Goal: Task Accomplishment & Management: Complete application form

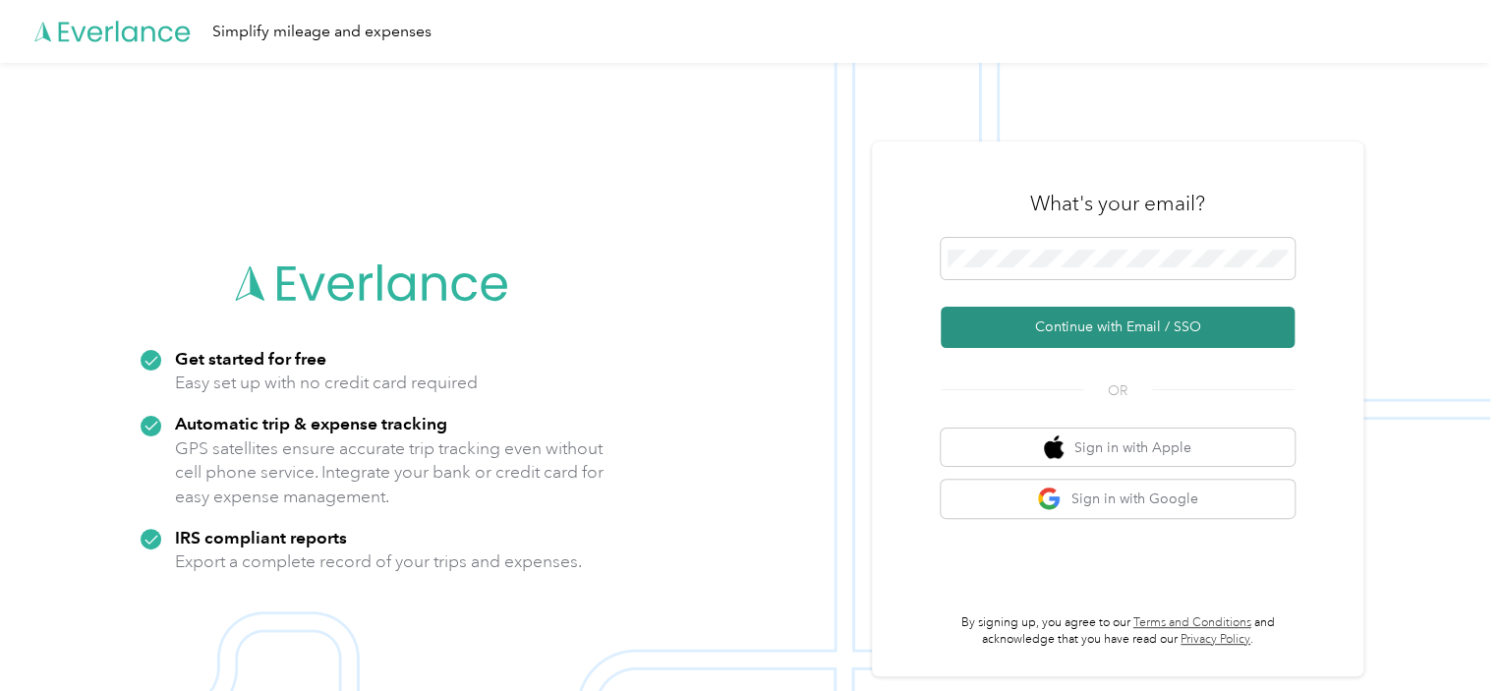
click at [1087, 321] on button "Continue with Email / SSO" at bounding box center [1118, 327] width 354 height 41
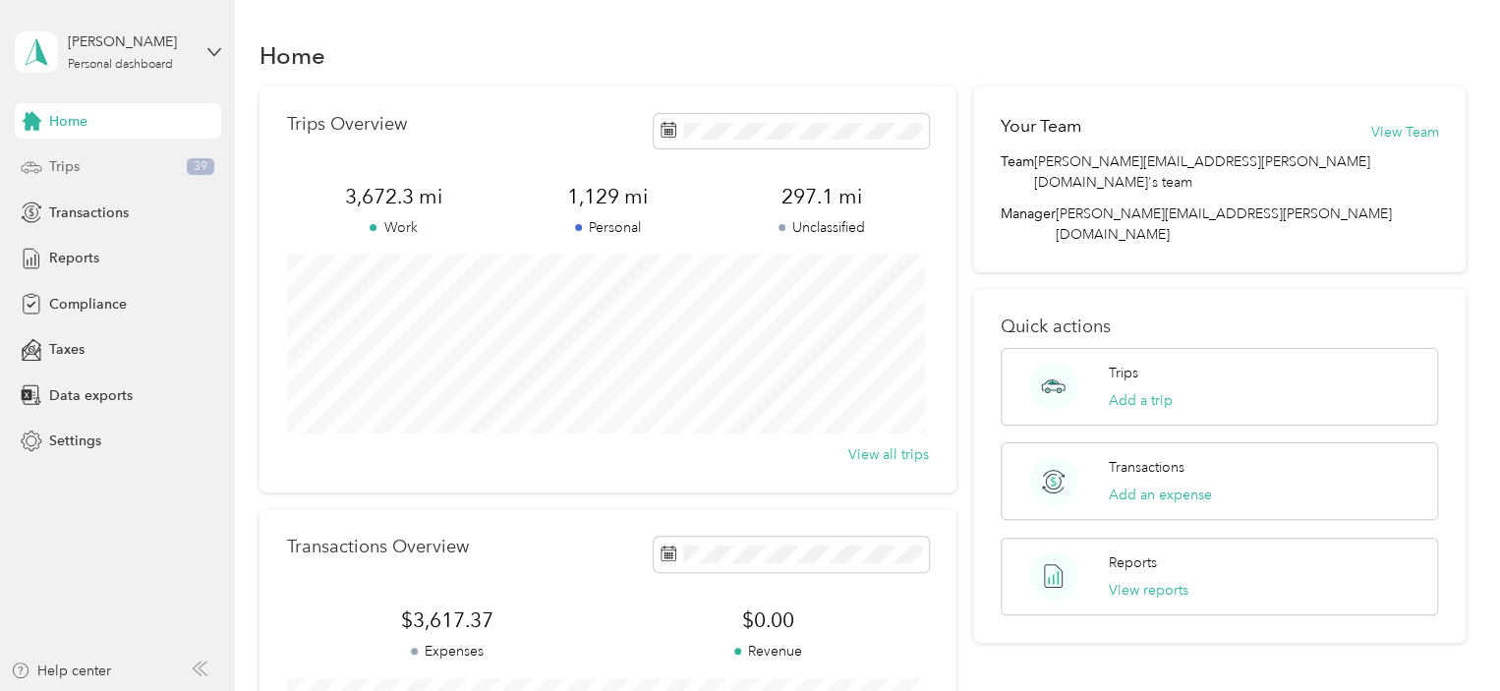
click at [70, 168] on span "Trips" at bounding box center [64, 166] width 30 height 21
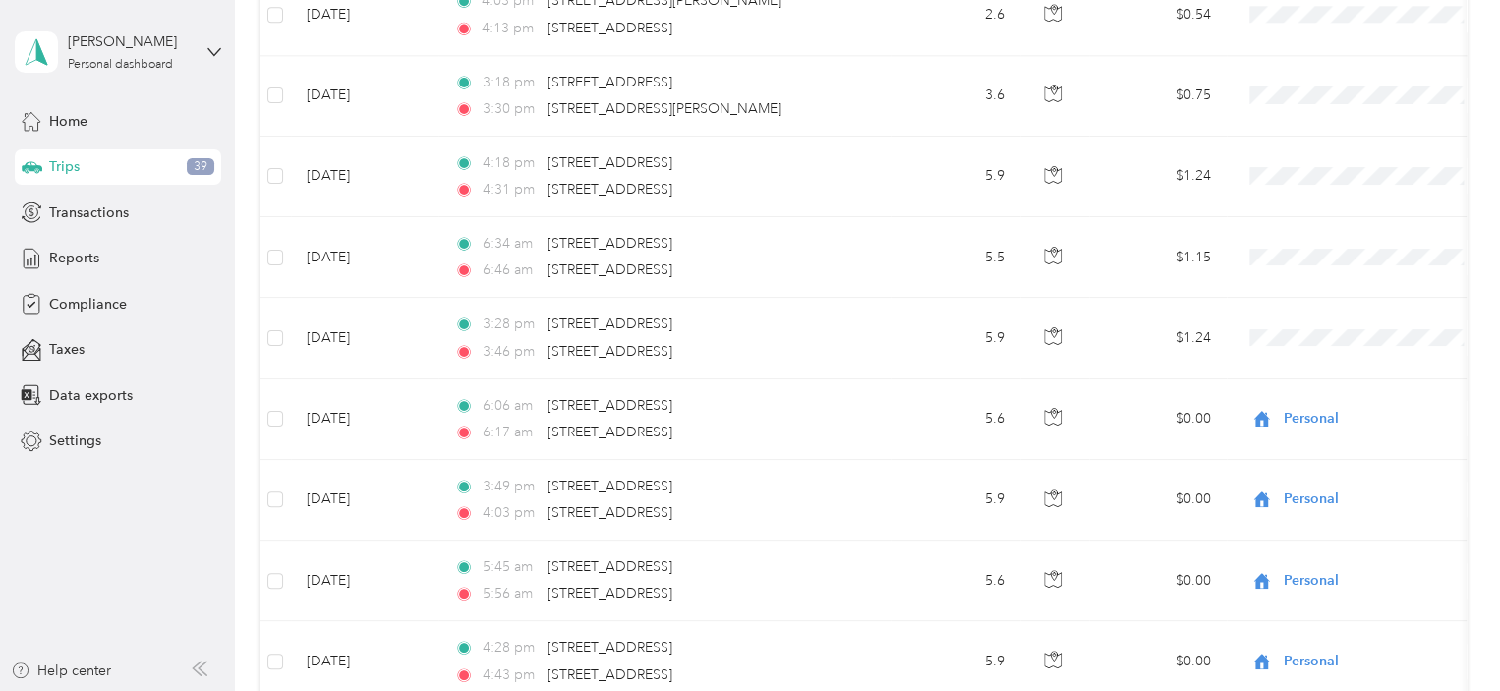
scroll to position [1474, 0]
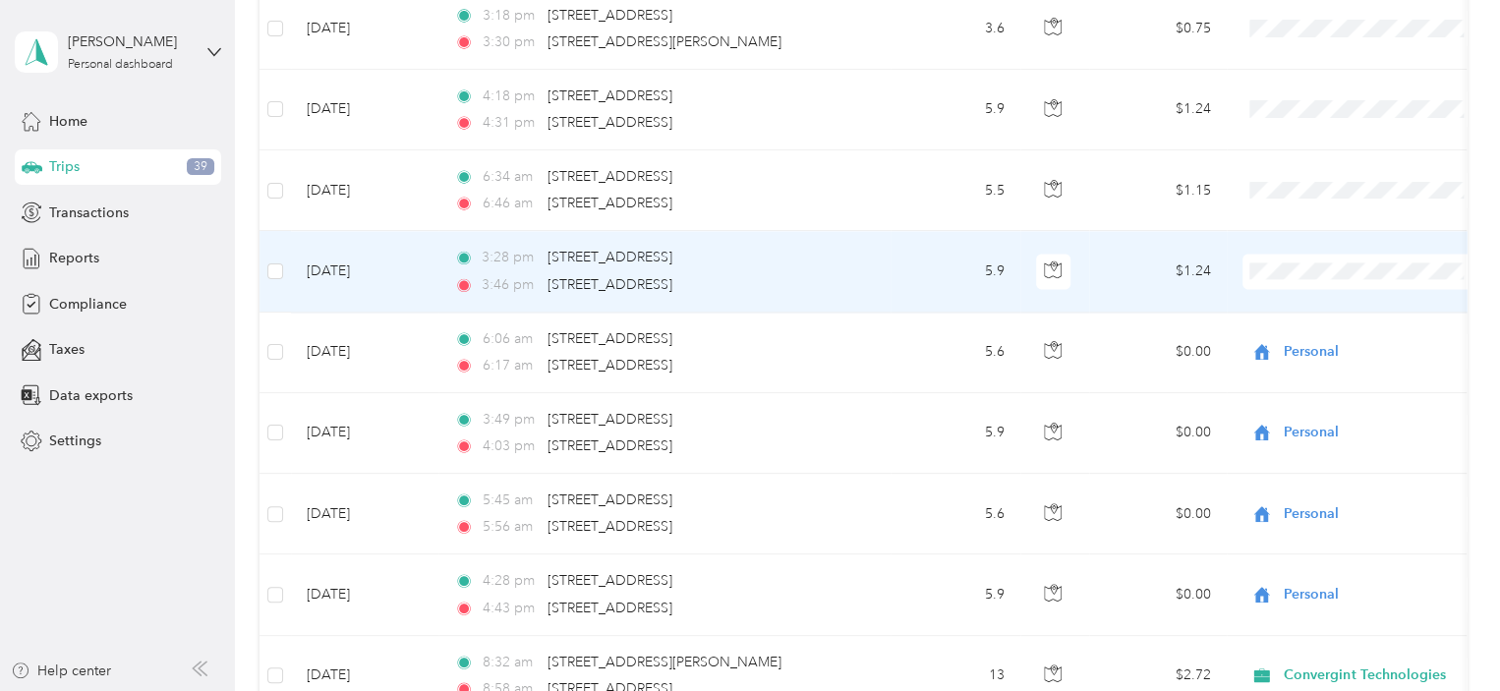
click at [1305, 330] on span "Personal" at bounding box center [1381, 338] width 182 height 21
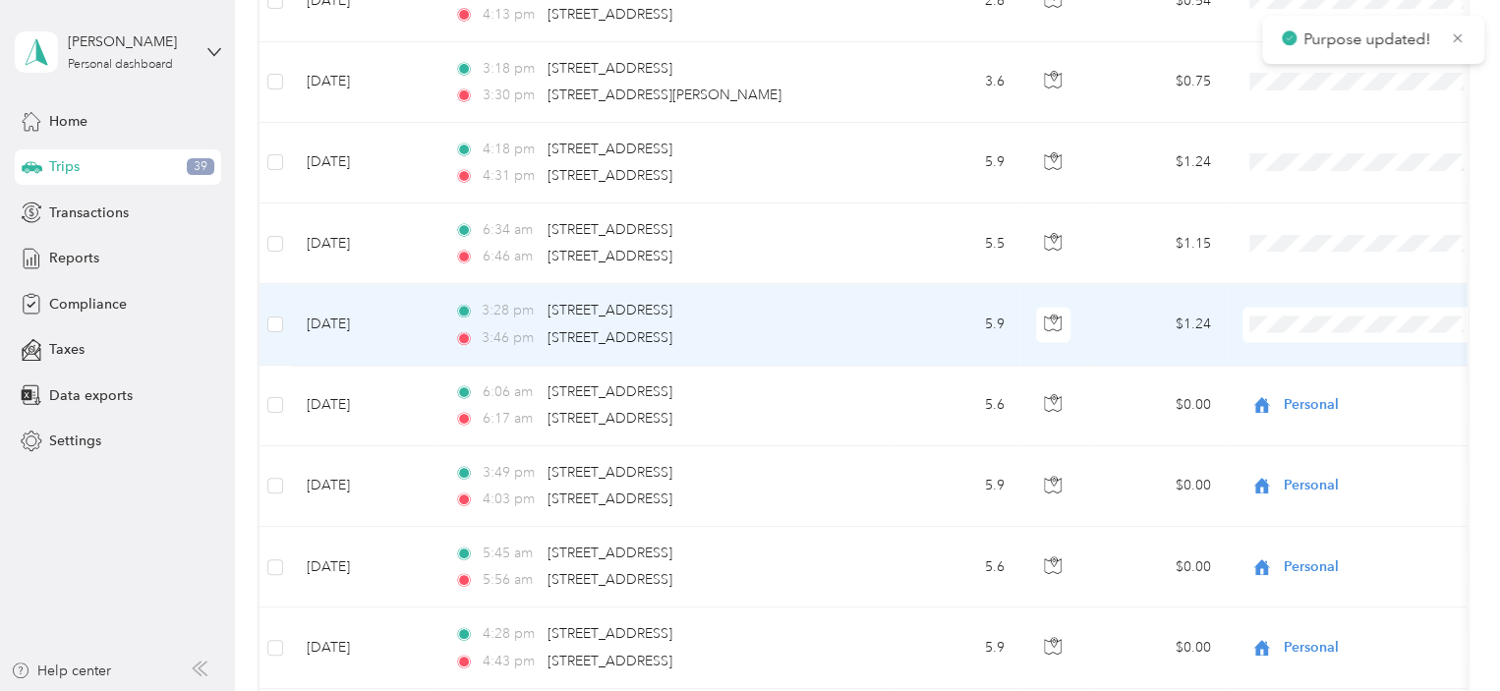
scroll to position [1278, 0]
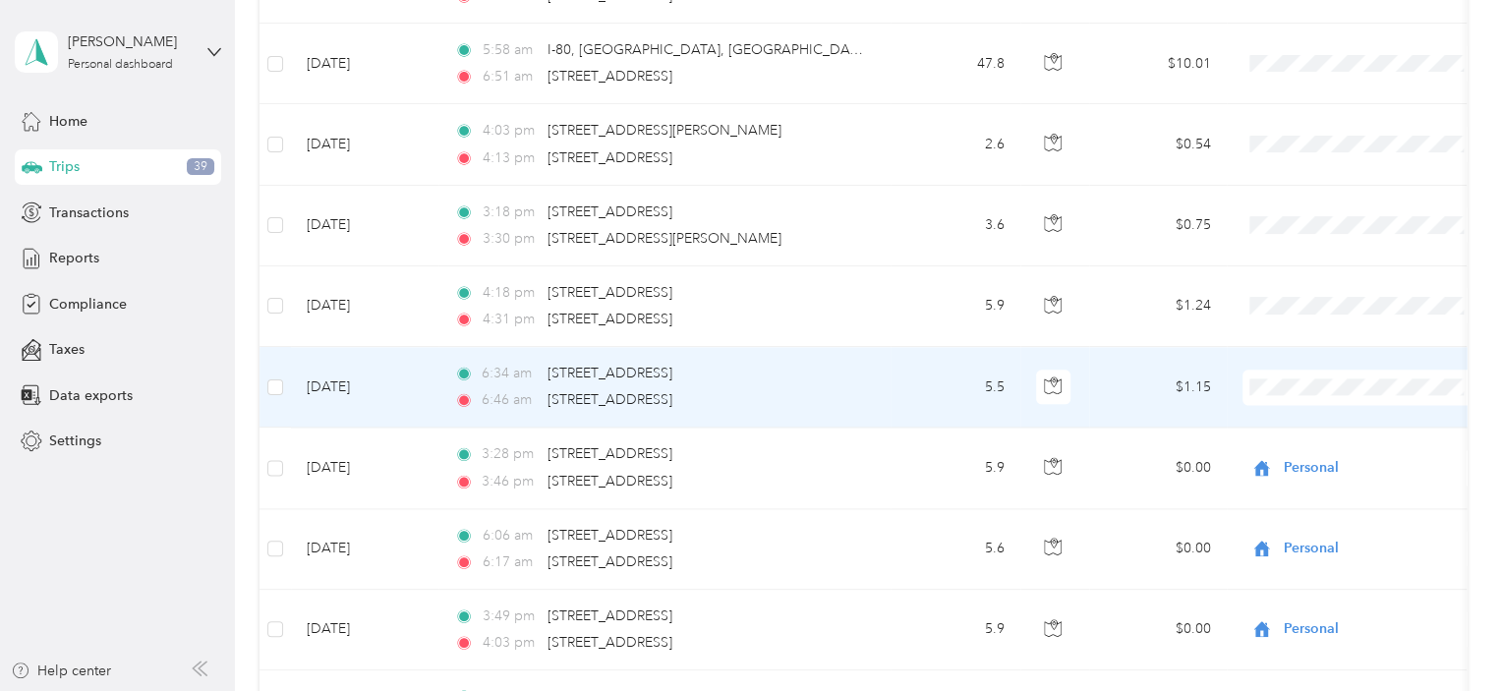
click at [1311, 453] on span "Personal" at bounding box center [1381, 454] width 182 height 21
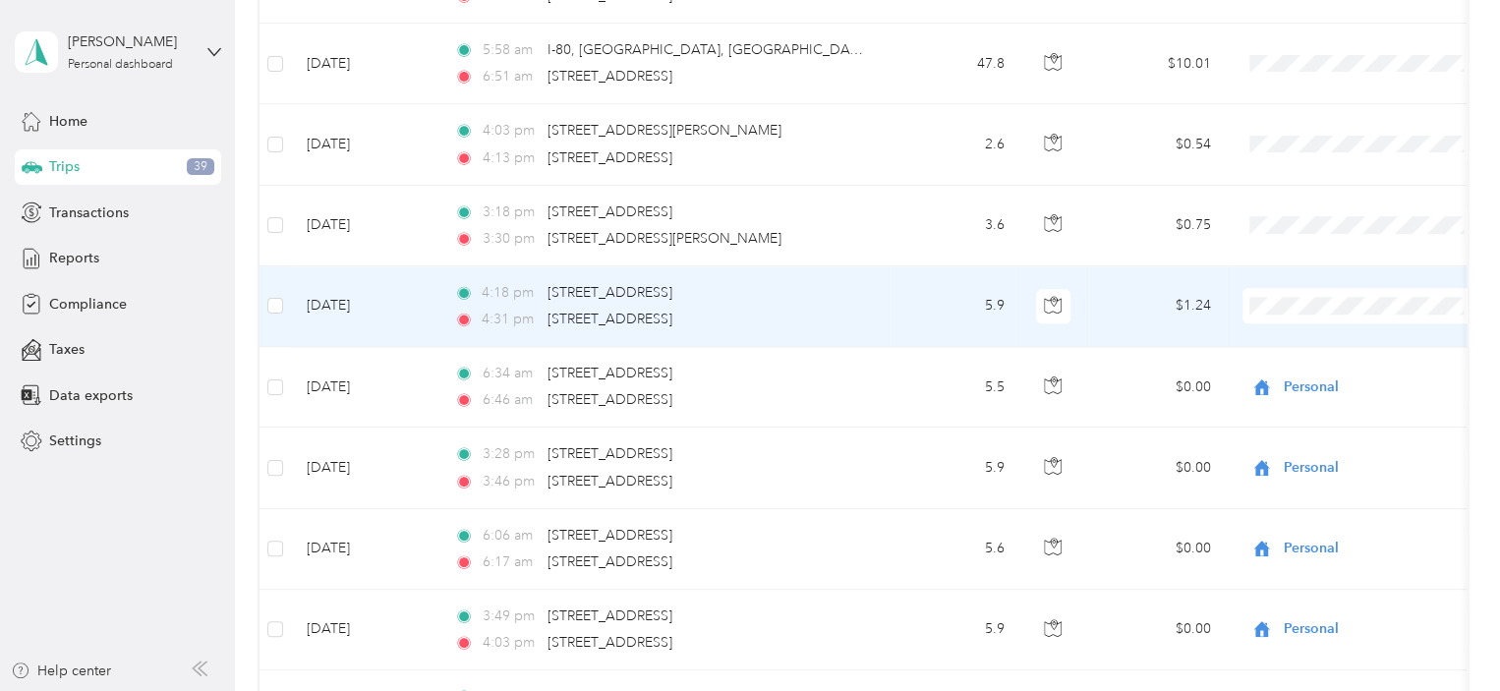
click at [1310, 374] on li "Personal" at bounding box center [1364, 373] width 244 height 34
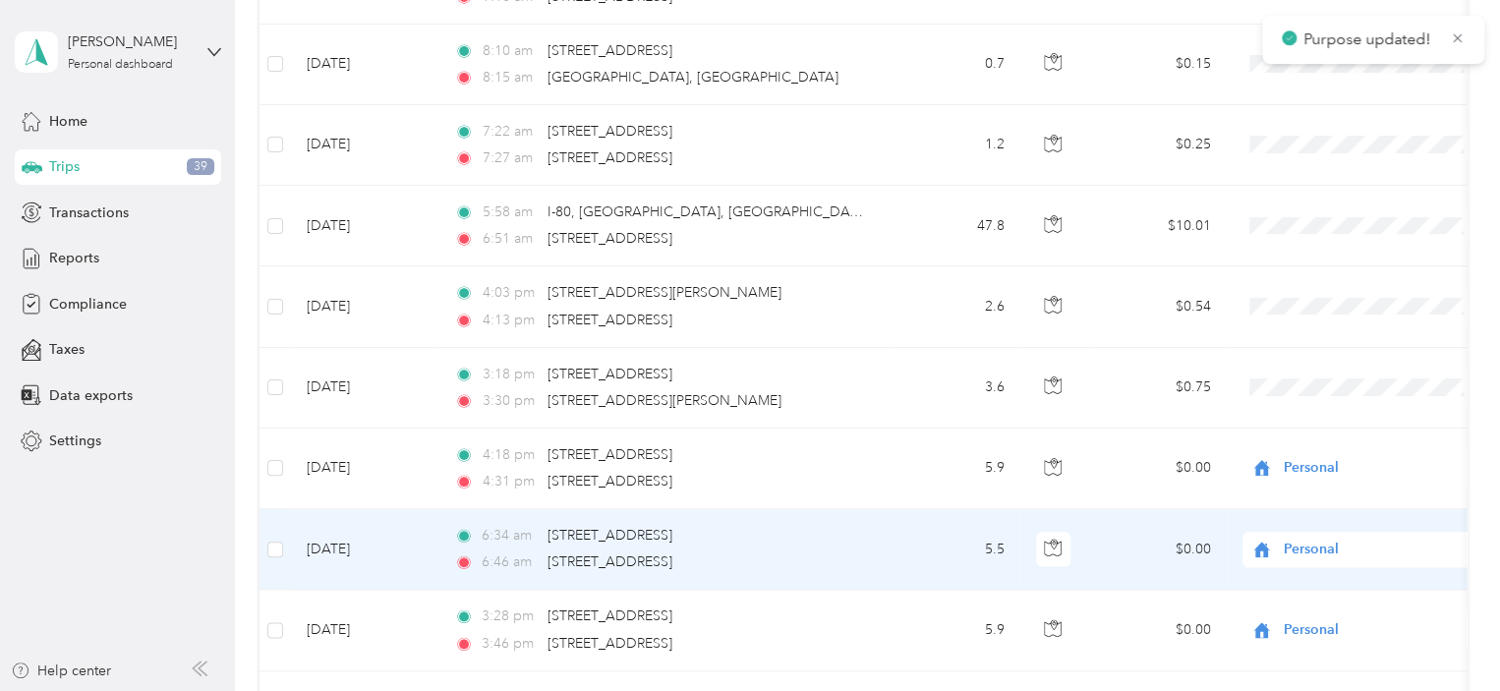
scroll to position [1081, 0]
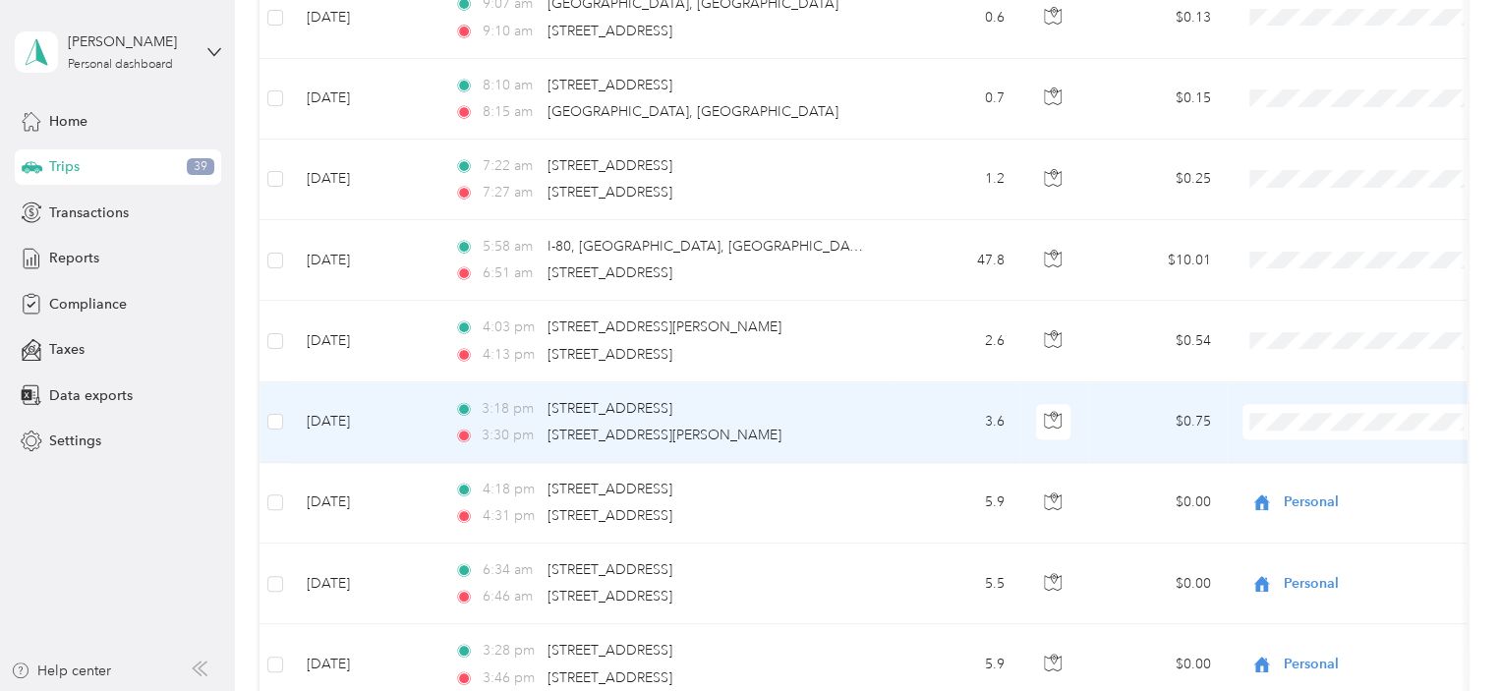
click at [1309, 494] on li "Personal" at bounding box center [1364, 490] width 244 height 34
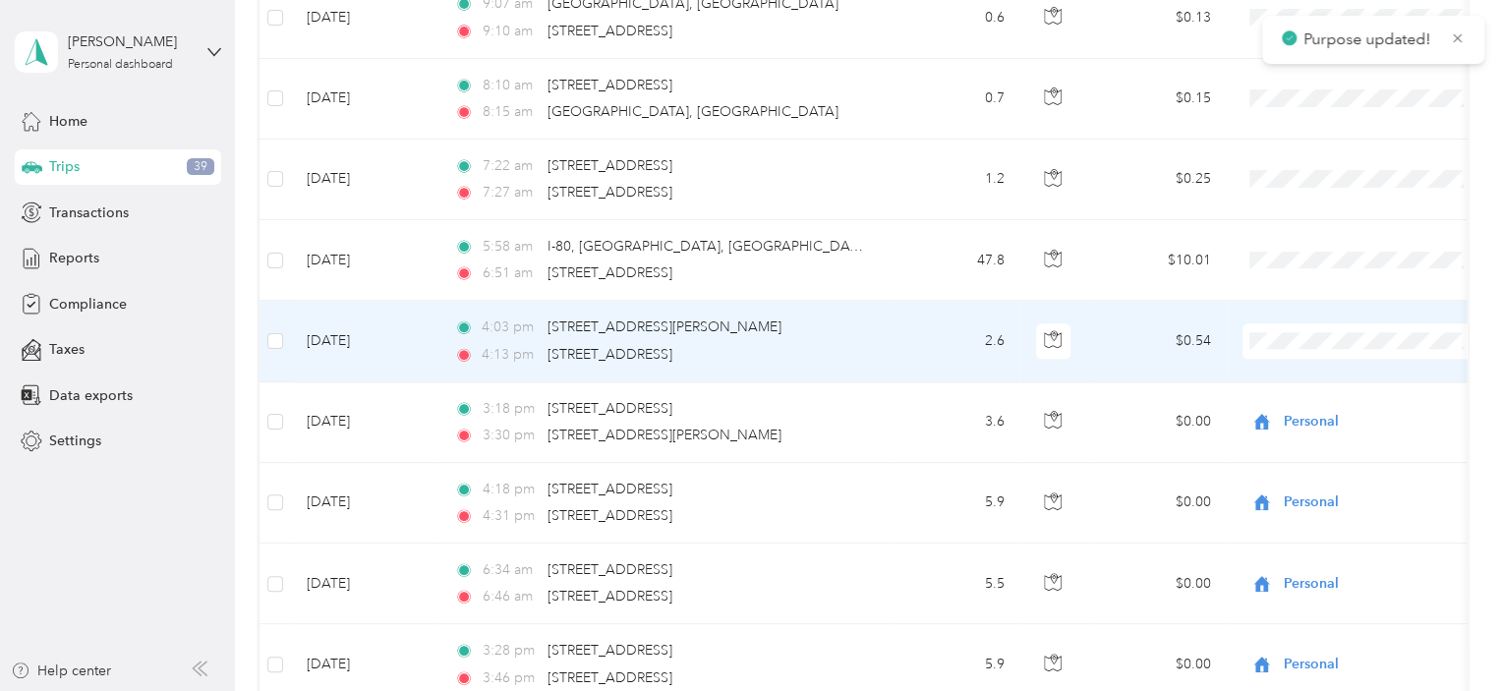
click at [1309, 405] on span "Personal" at bounding box center [1381, 408] width 182 height 21
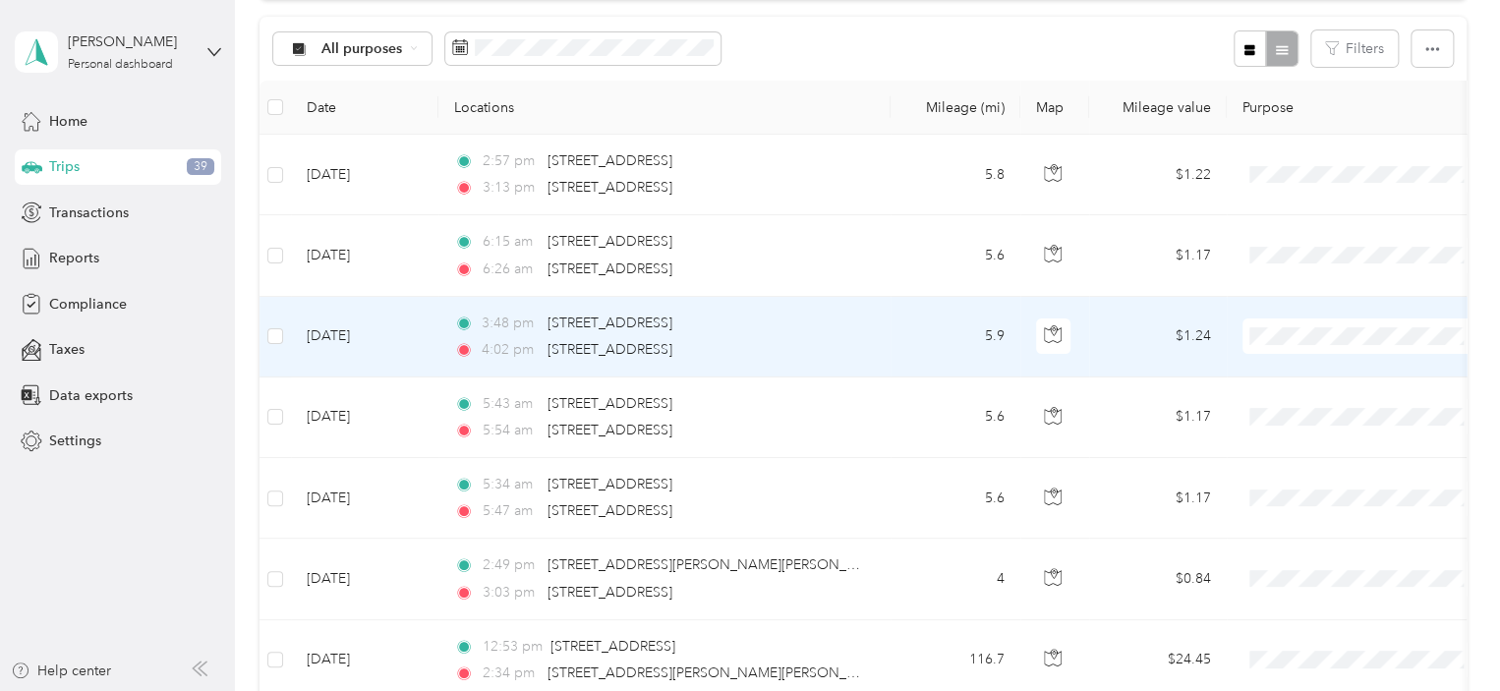
scroll to position [98, 0]
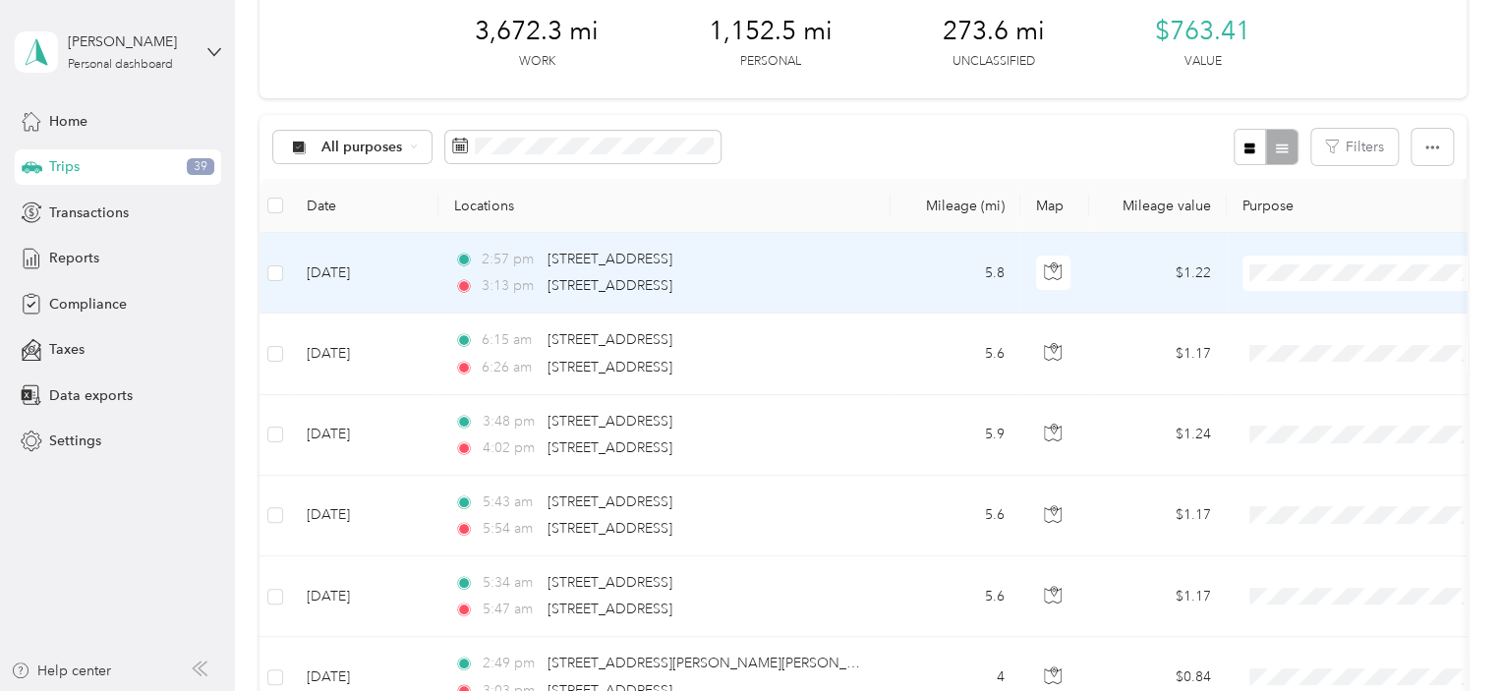
click at [1311, 353] on body "[PERSON_NAME] Personal dashboard Home Trips 39 Transactions Reports Compliance …" at bounding box center [745, 345] width 1490 height 691
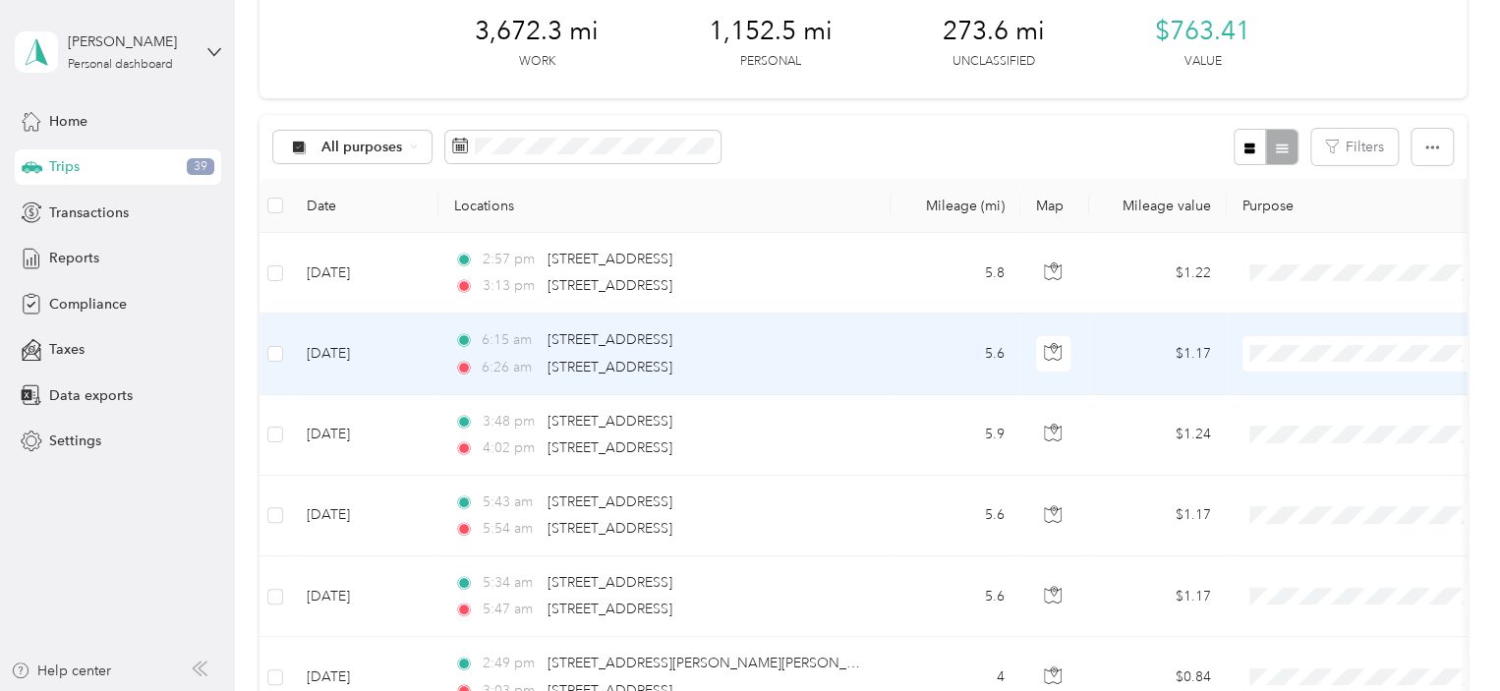
click at [1302, 423] on span "Personal" at bounding box center [1381, 424] width 182 height 21
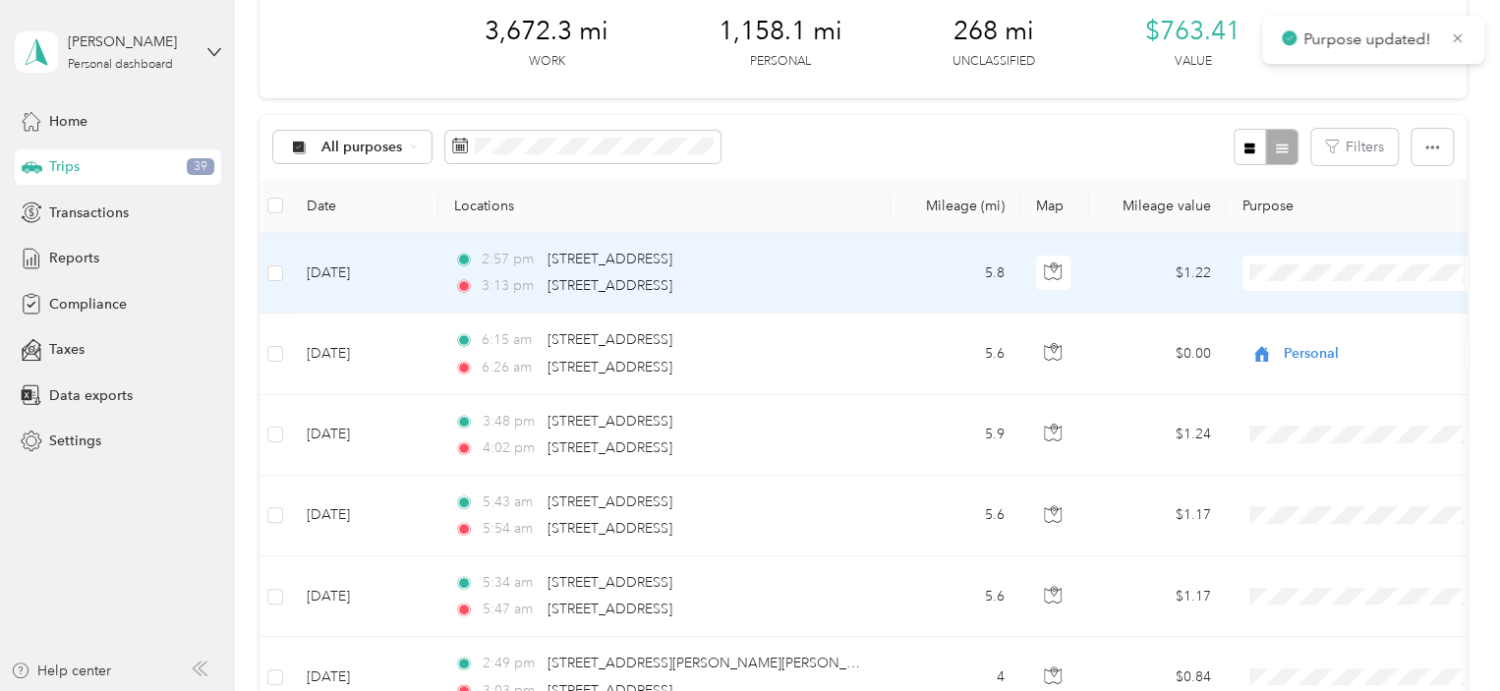
click at [1297, 345] on li "Personal" at bounding box center [1364, 343] width 244 height 34
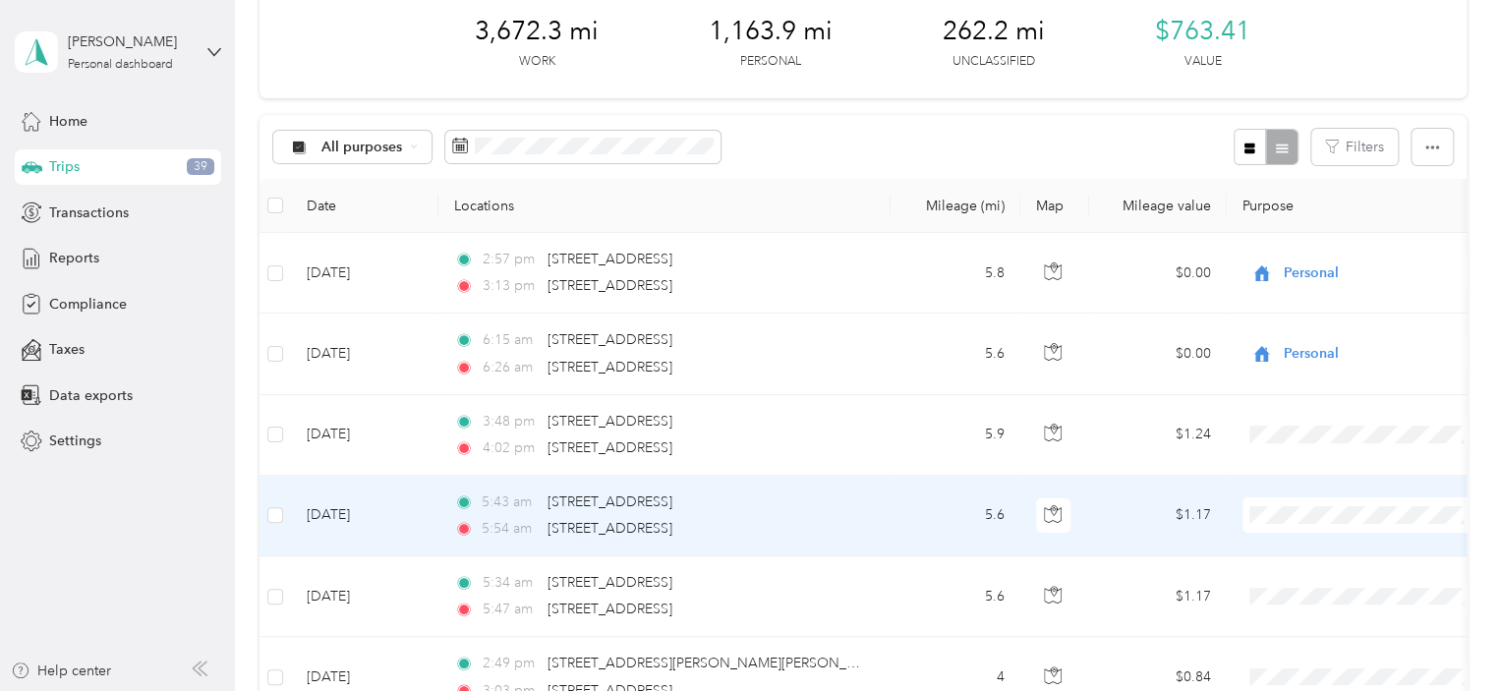
click at [1304, 585] on span "Personal" at bounding box center [1381, 583] width 182 height 21
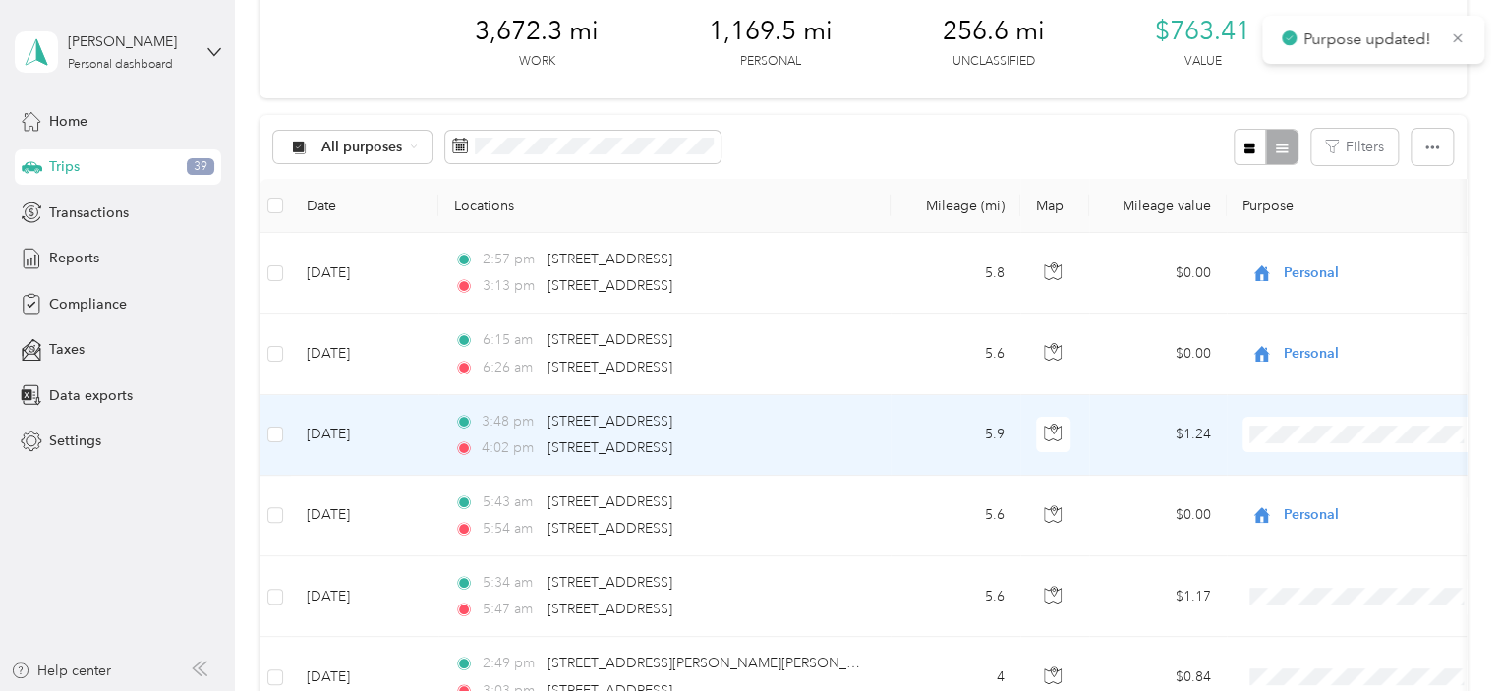
click at [1288, 442] on span at bounding box center [1364, 434] width 244 height 35
click at [1299, 504] on li "Personal" at bounding box center [1364, 504] width 244 height 34
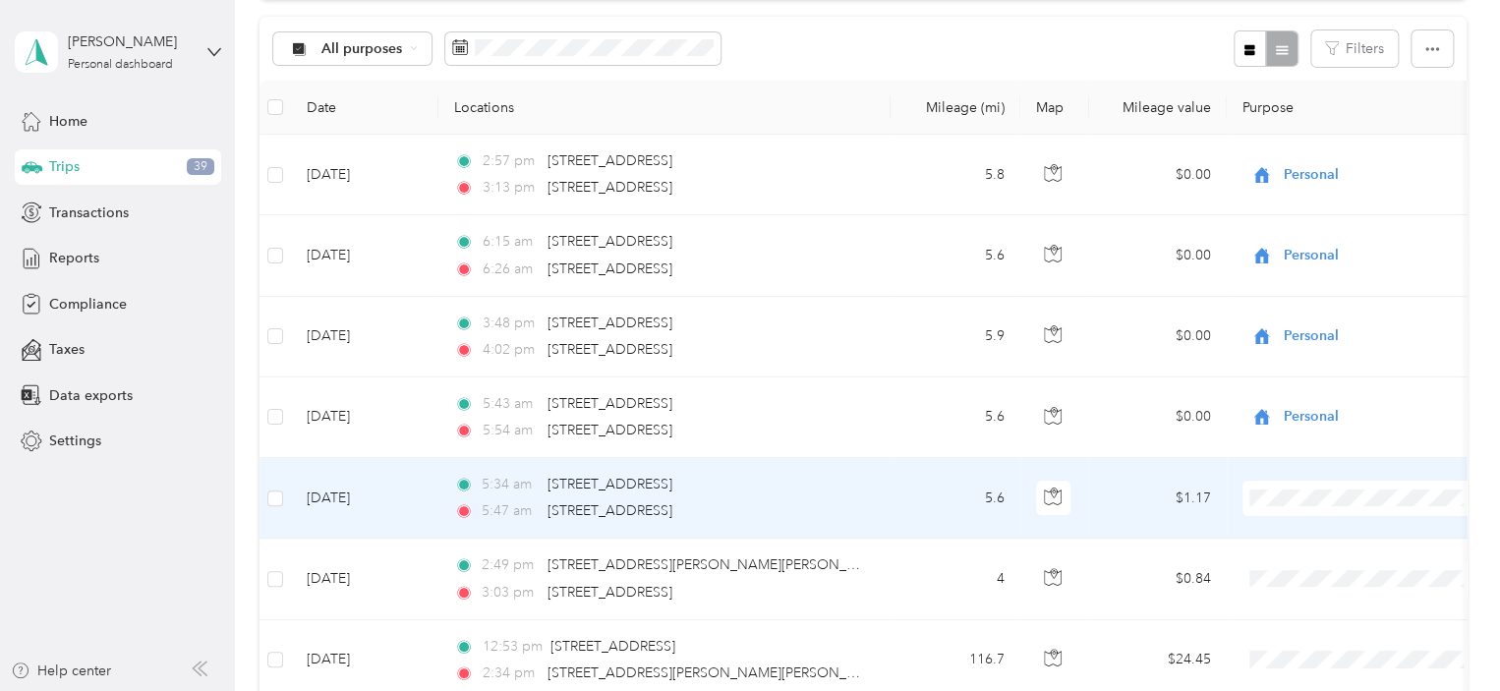
click at [1301, 486] on span at bounding box center [1364, 498] width 244 height 35
click at [1306, 565] on span "Personal" at bounding box center [1381, 567] width 182 height 21
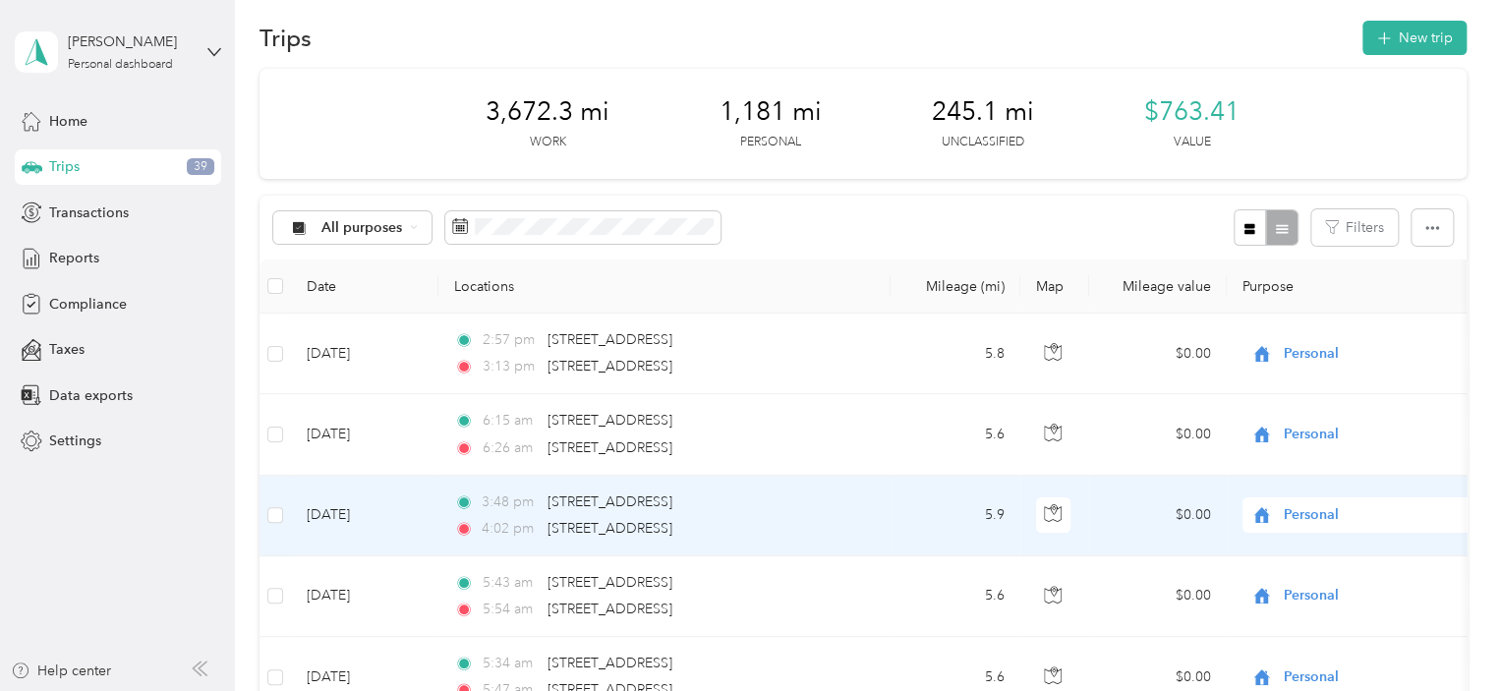
scroll to position [0, 0]
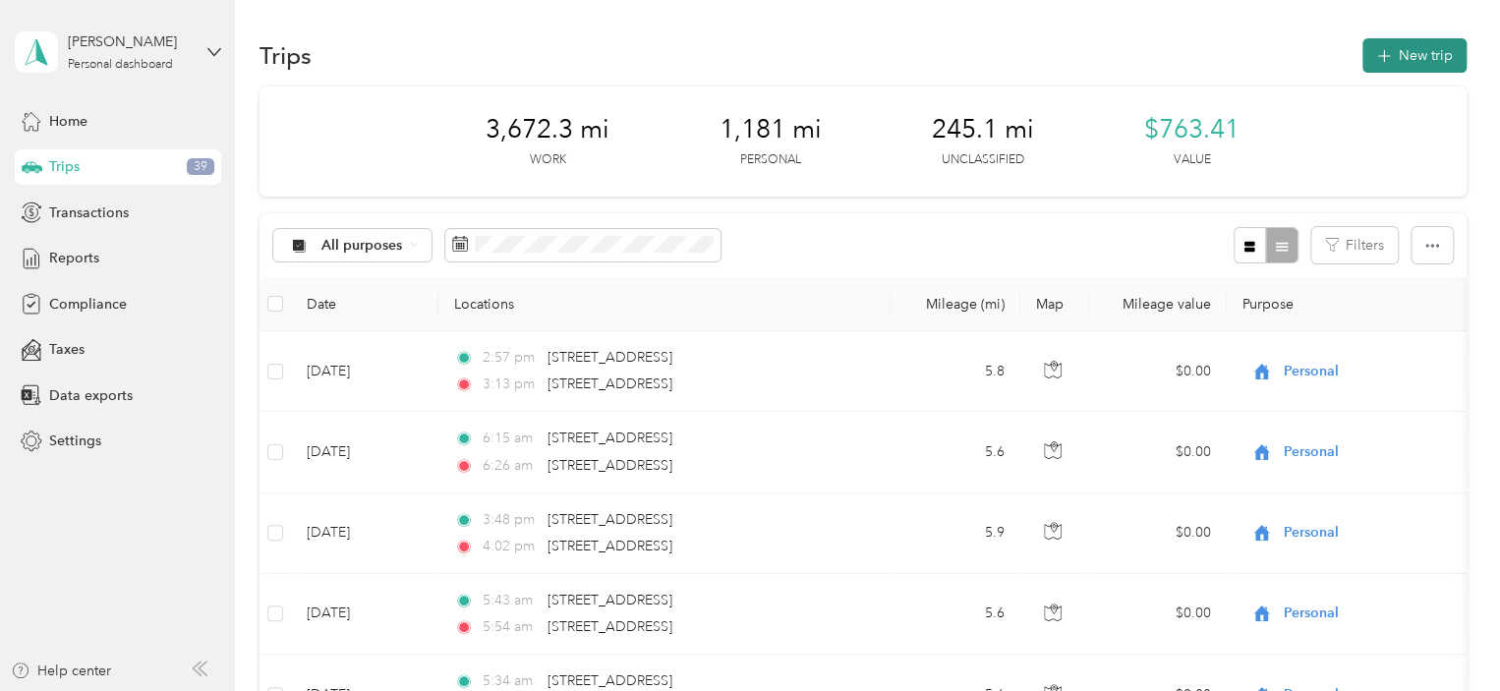
click at [1406, 54] on button "New trip" at bounding box center [1414, 55] width 104 height 34
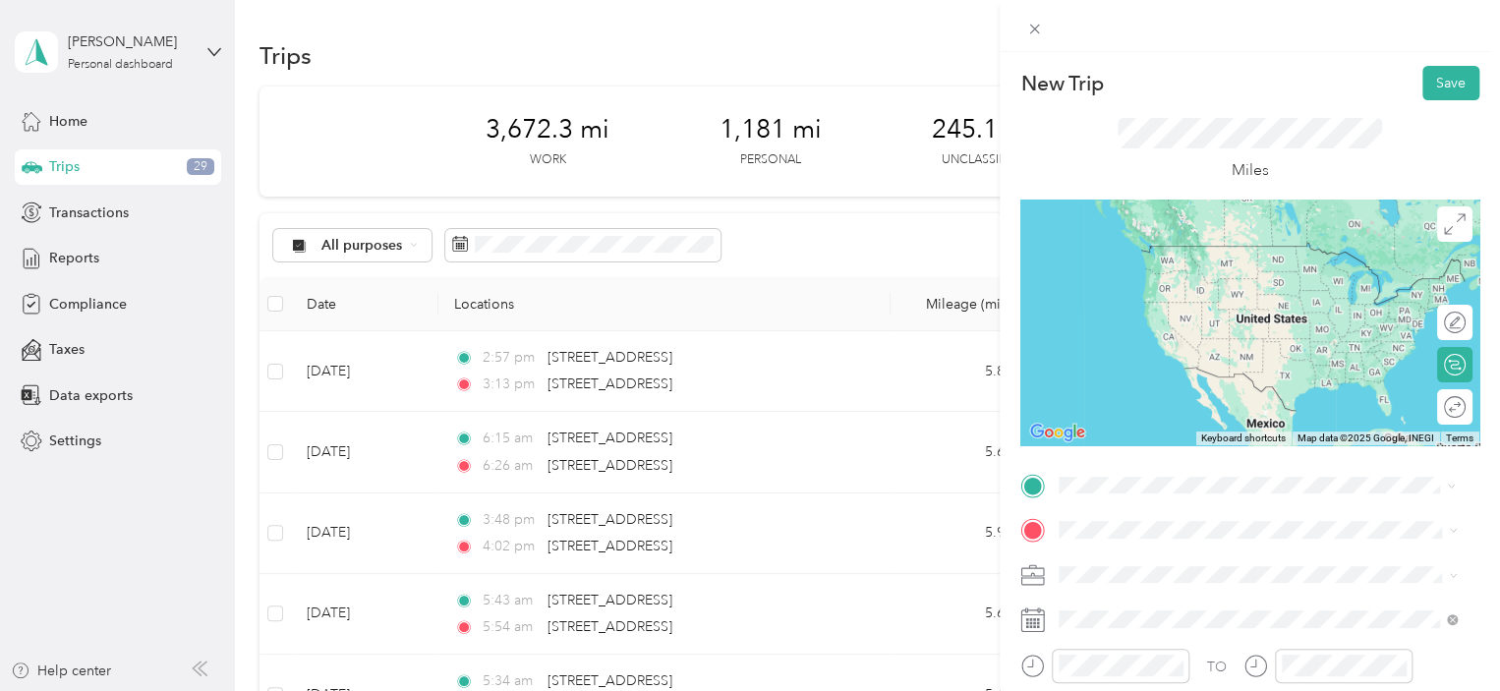
click at [1148, 253] on span "[STREET_ADDRESS][US_STATE]" at bounding box center [1194, 246] width 197 height 18
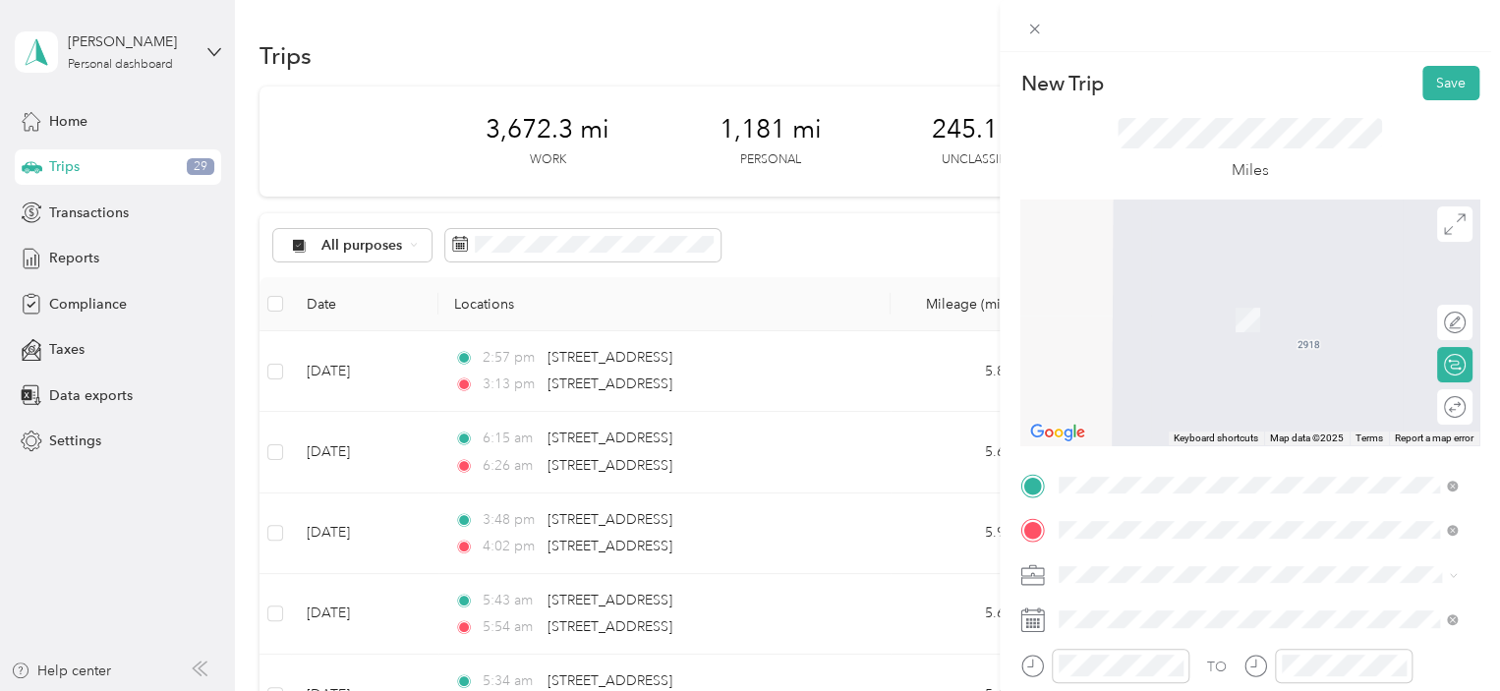
click at [1153, 380] on span "Brooklyn [US_STATE] 52211, [GEOGRAPHIC_DATA]" at bounding box center [1228, 391] width 264 height 34
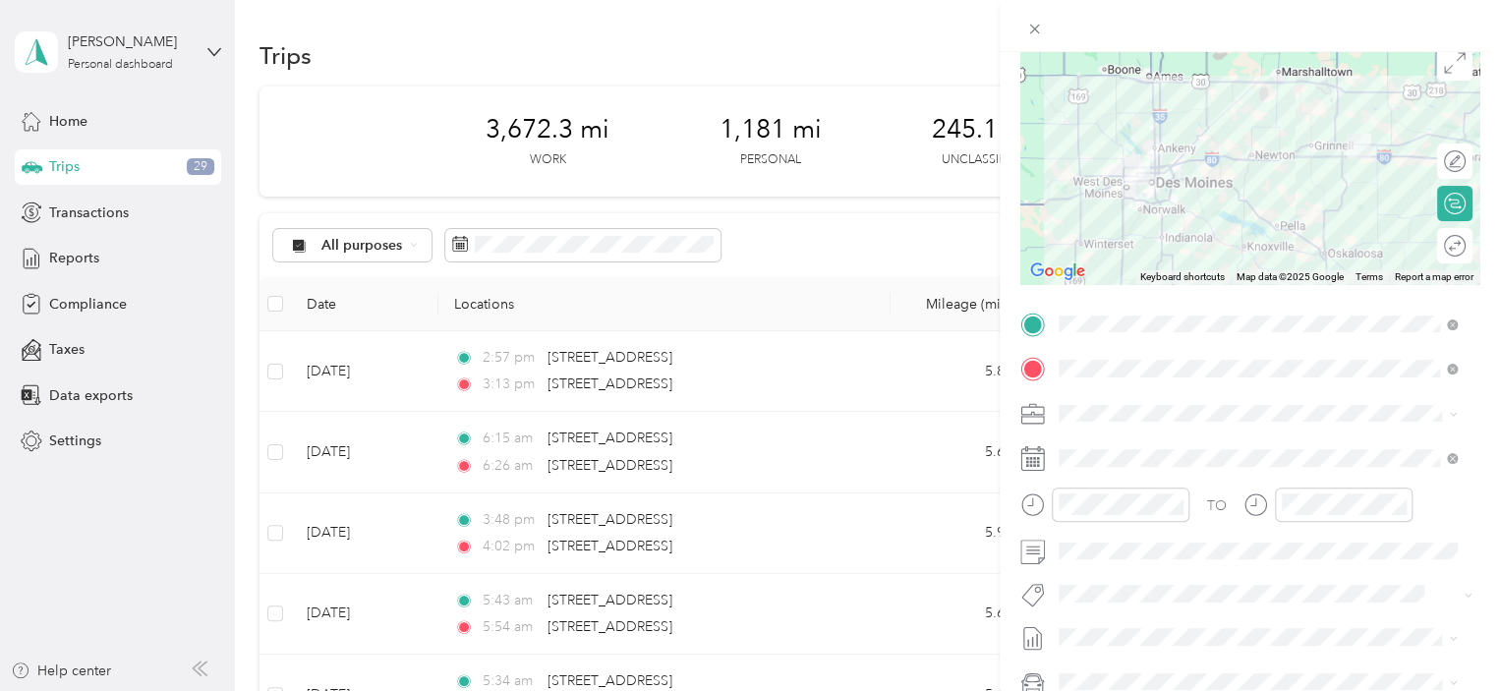
scroll to position [197, 0]
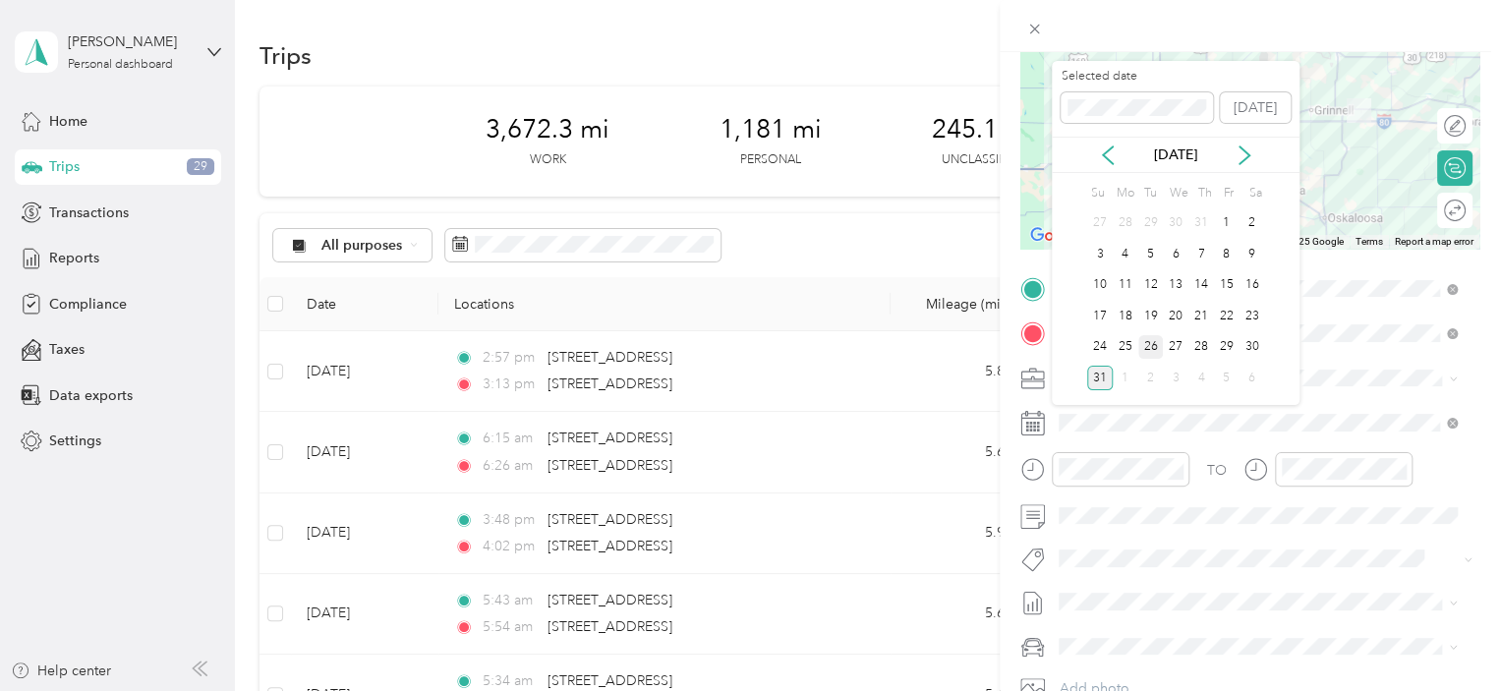
click at [1148, 346] on div "26" at bounding box center [1151, 347] width 26 height 25
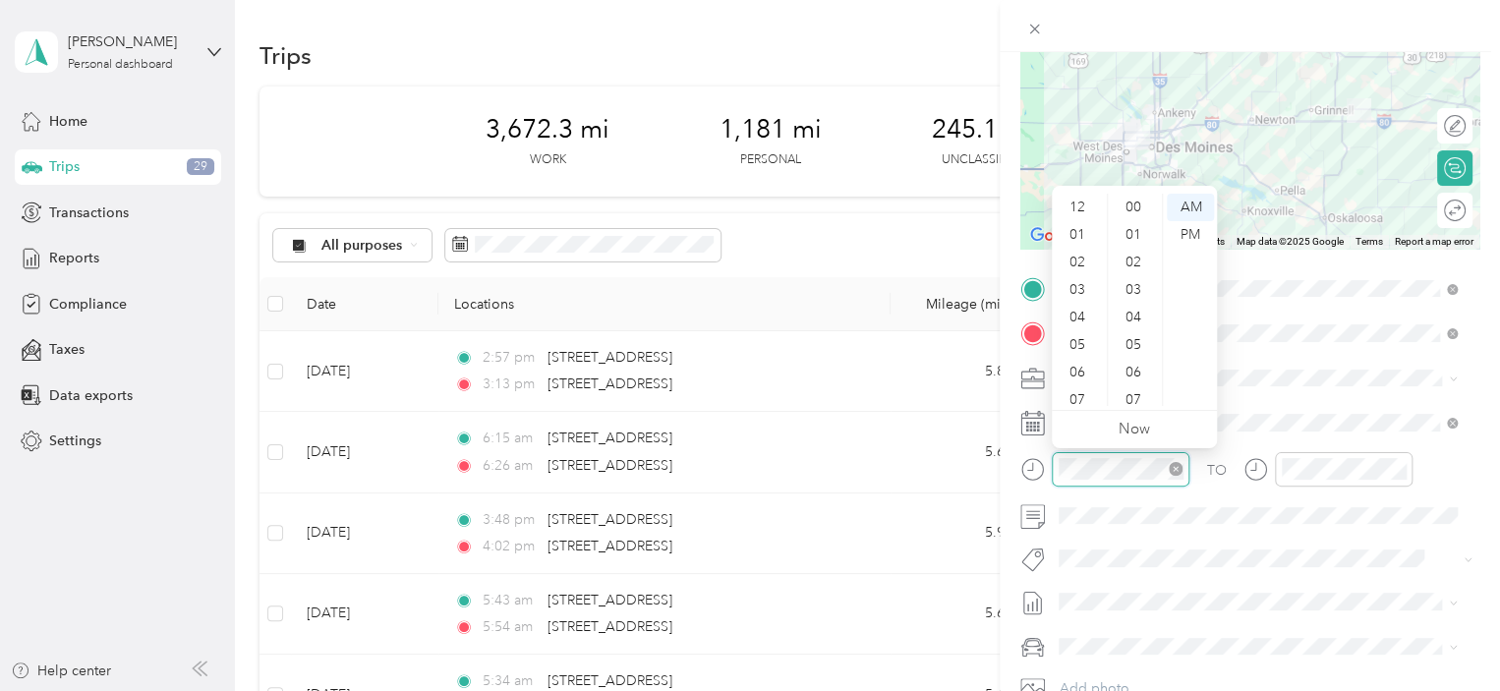
scroll to position [118, 0]
click at [1075, 200] on div "04" at bounding box center [1079, 200] width 47 height 28
click at [1133, 350] on div "57" at bounding box center [1135, 349] width 47 height 28
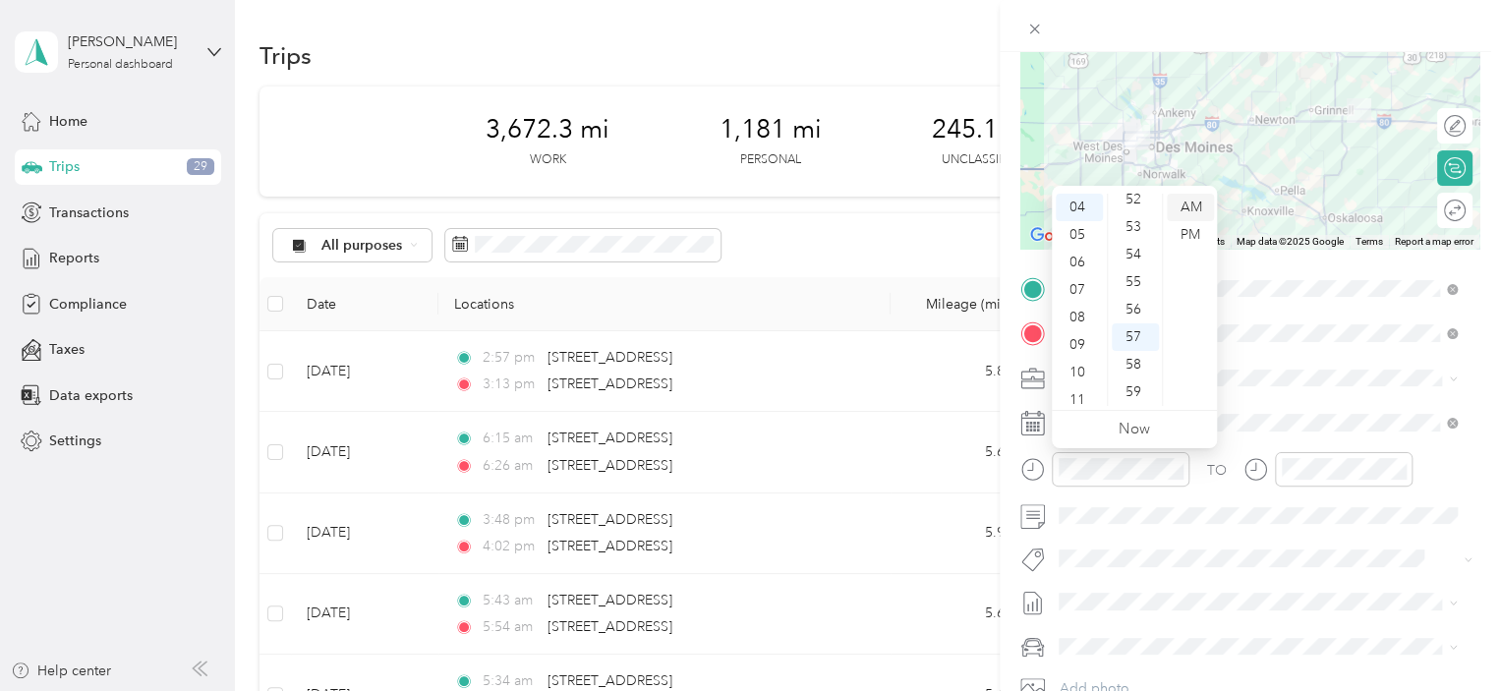
click at [1186, 207] on div "AM" at bounding box center [1190, 208] width 47 height 28
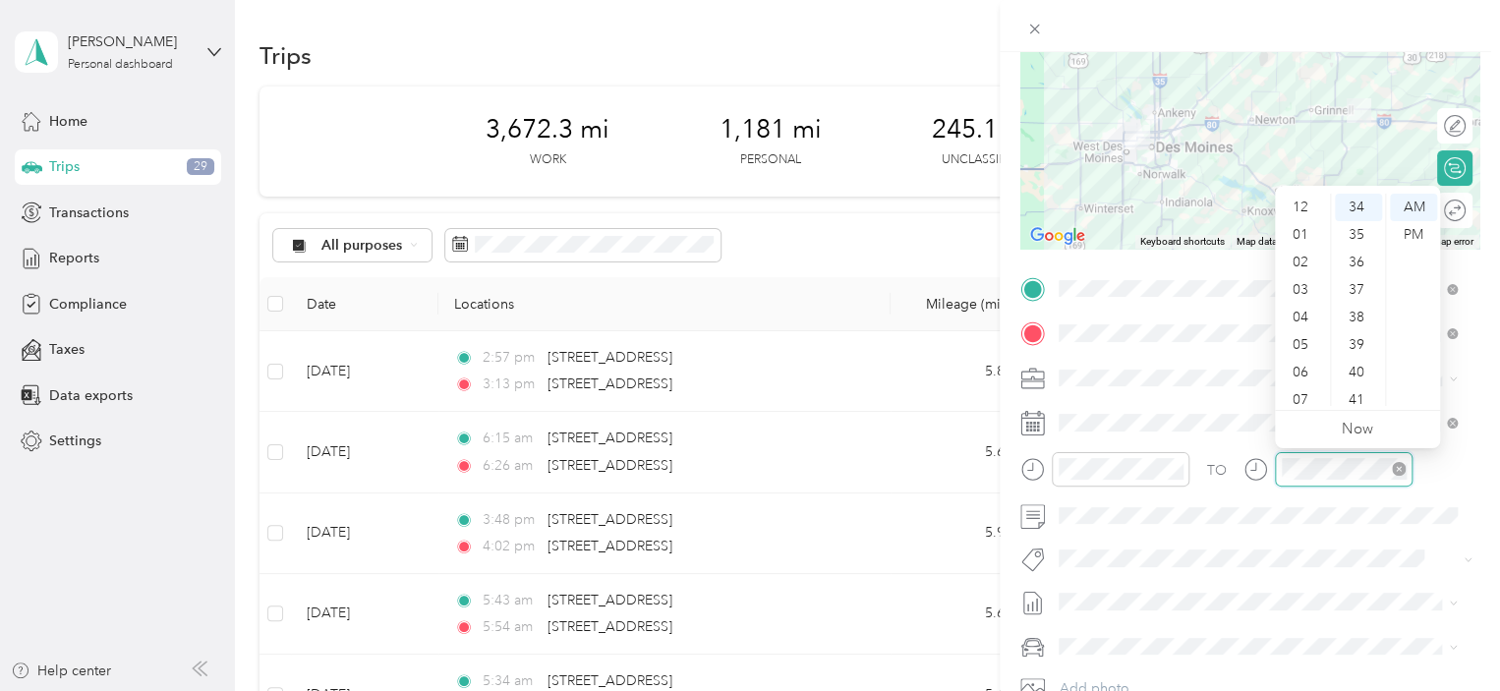
scroll to position [118, 0]
click at [1301, 225] on div "05" at bounding box center [1302, 227] width 47 height 28
click at [1355, 289] on div "55" at bounding box center [1358, 294] width 47 height 28
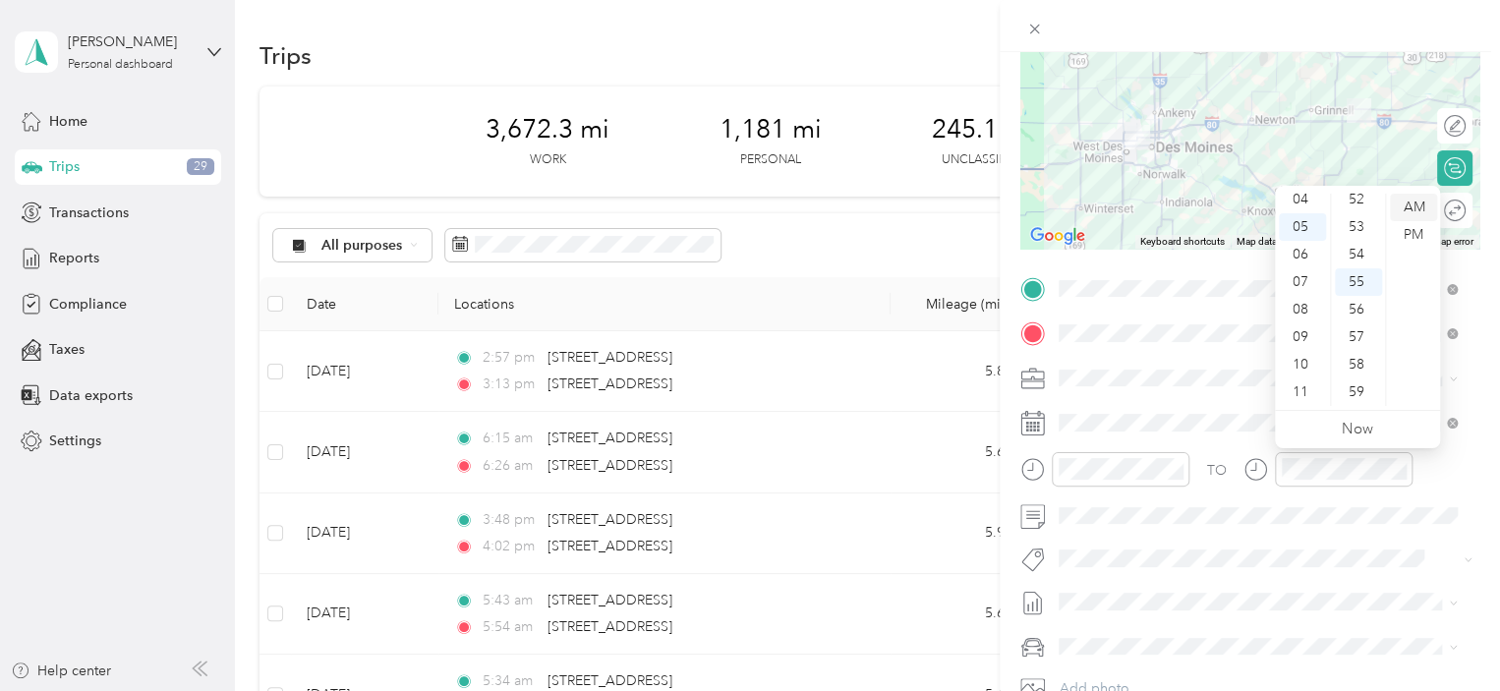
click at [1415, 202] on div "AM" at bounding box center [1413, 208] width 47 height 28
click at [1246, 540] on div "TO Add photo" at bounding box center [1249, 510] width 459 height 475
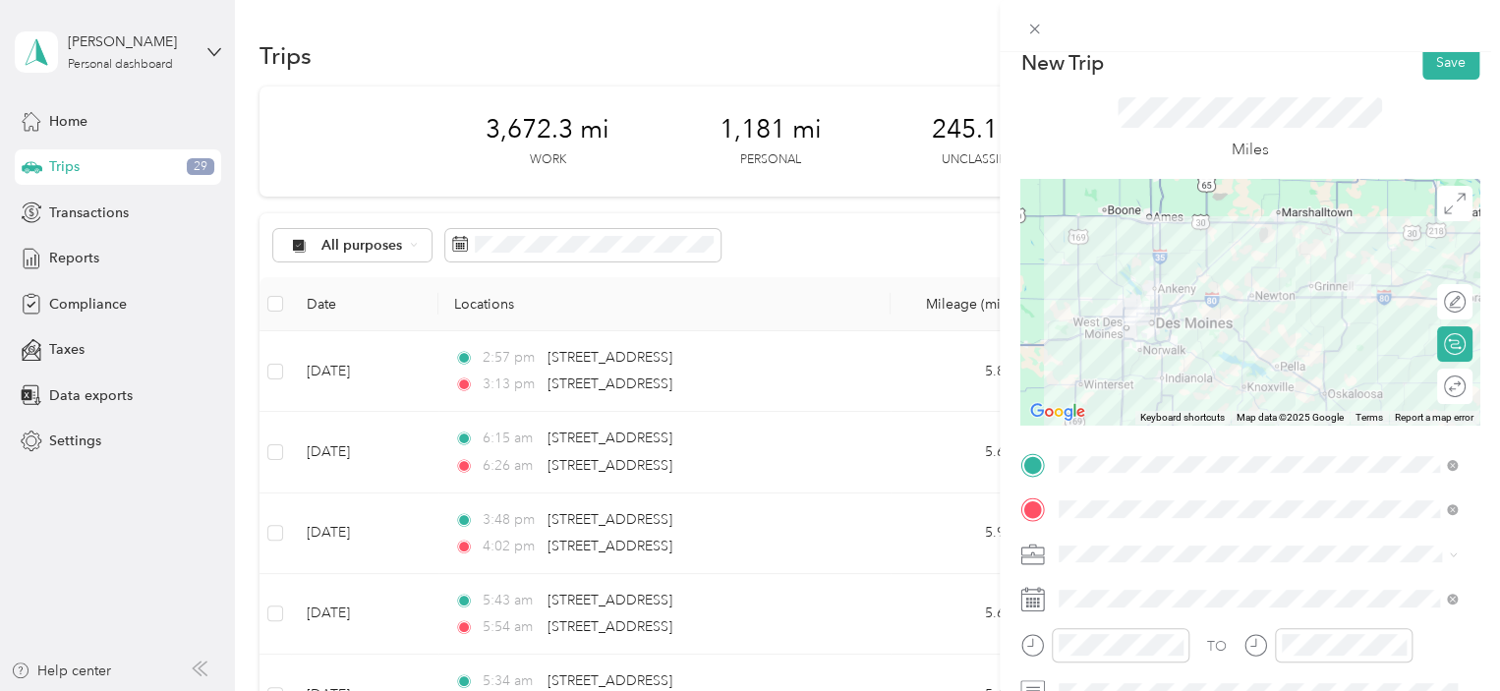
scroll to position [0, 0]
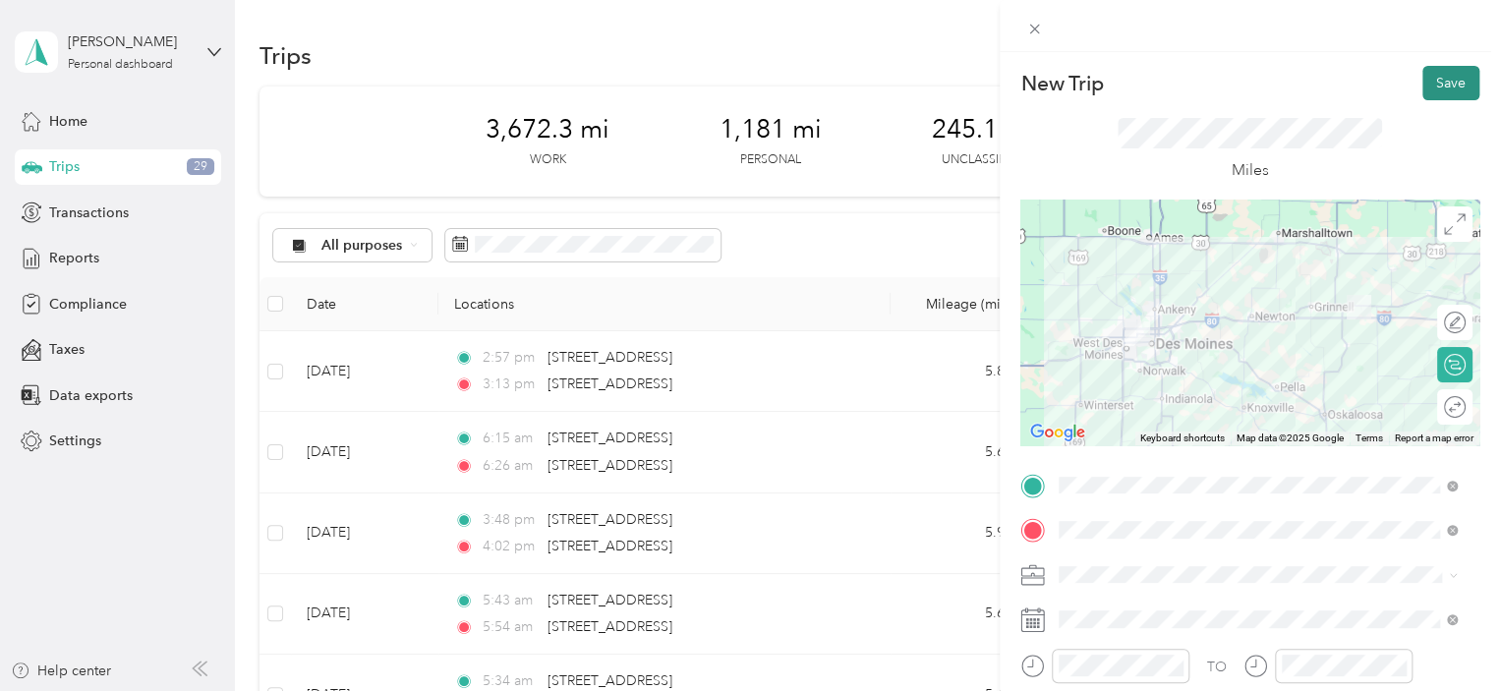
click at [1430, 80] on button "Save" at bounding box center [1450, 83] width 57 height 34
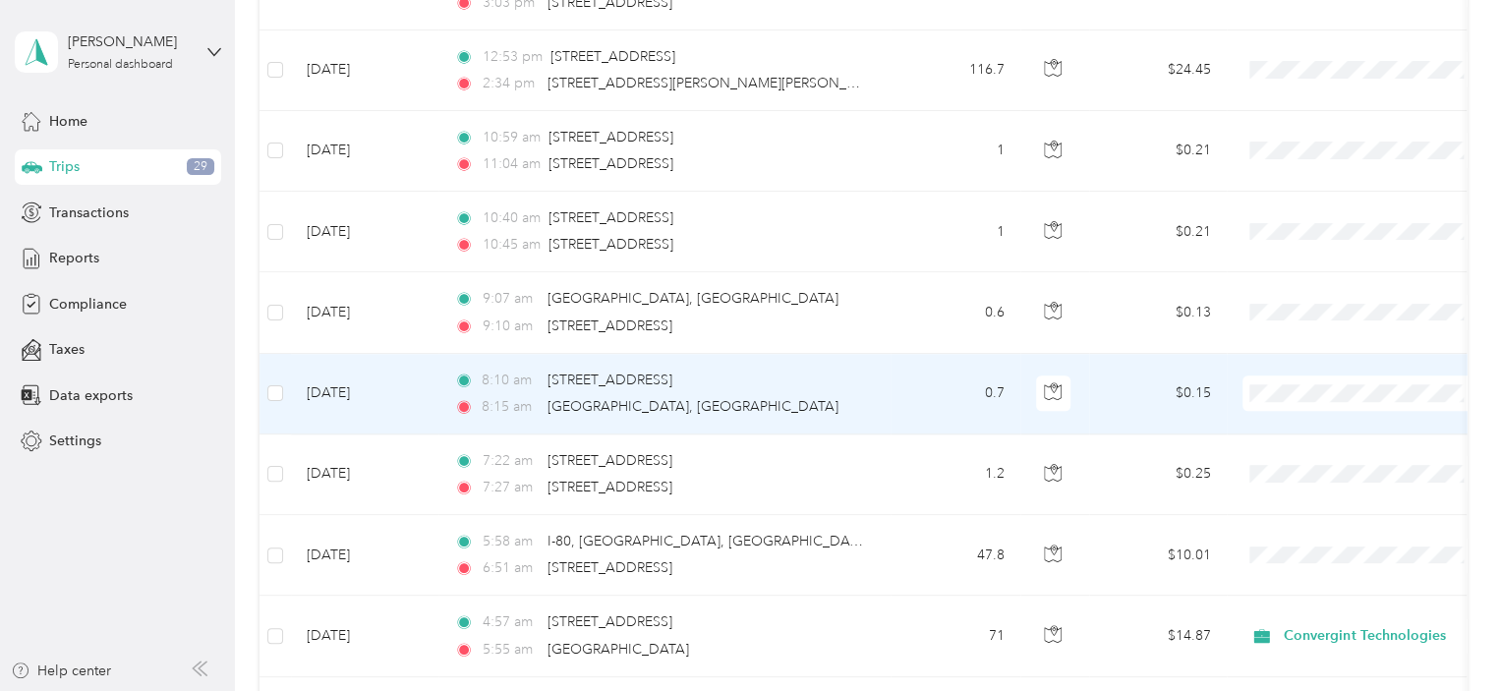
scroll to position [885, 0]
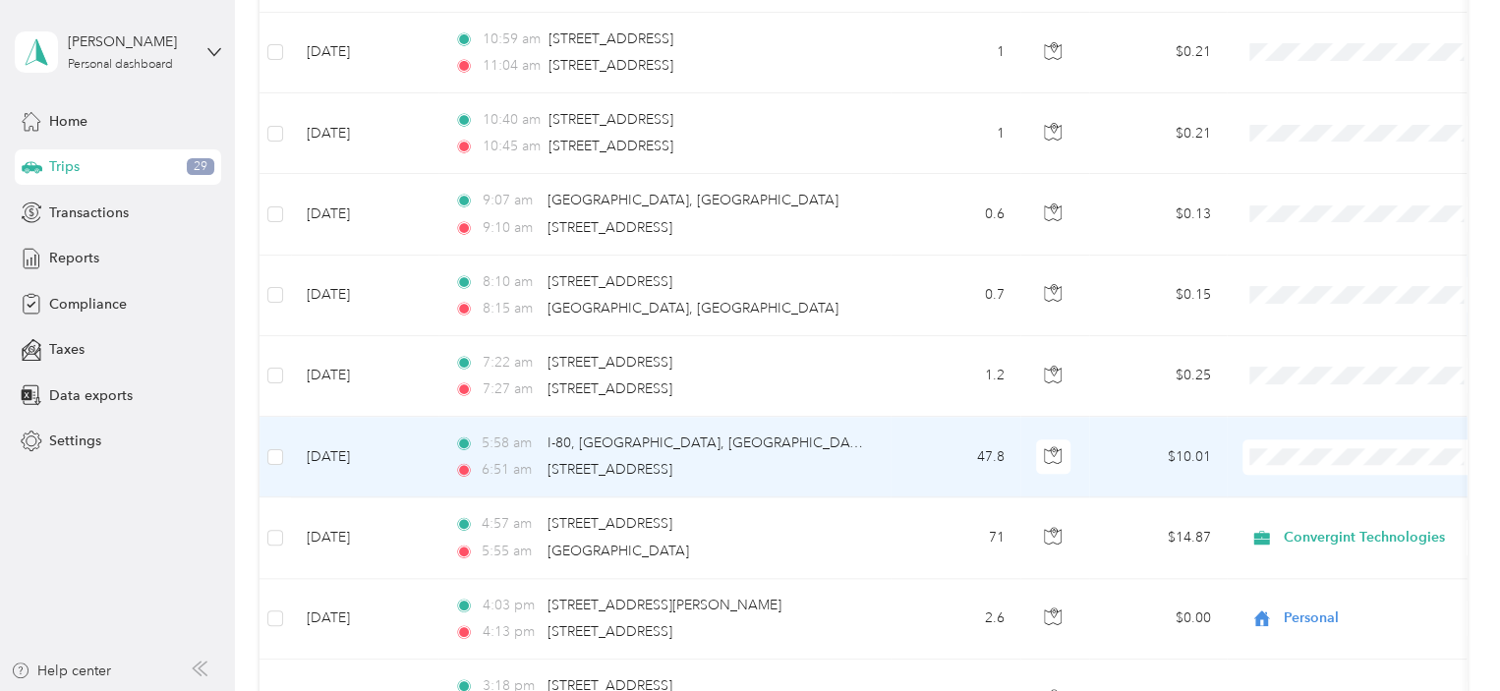
click at [1315, 485] on span "Convergint Technologies" at bounding box center [1381, 491] width 182 height 21
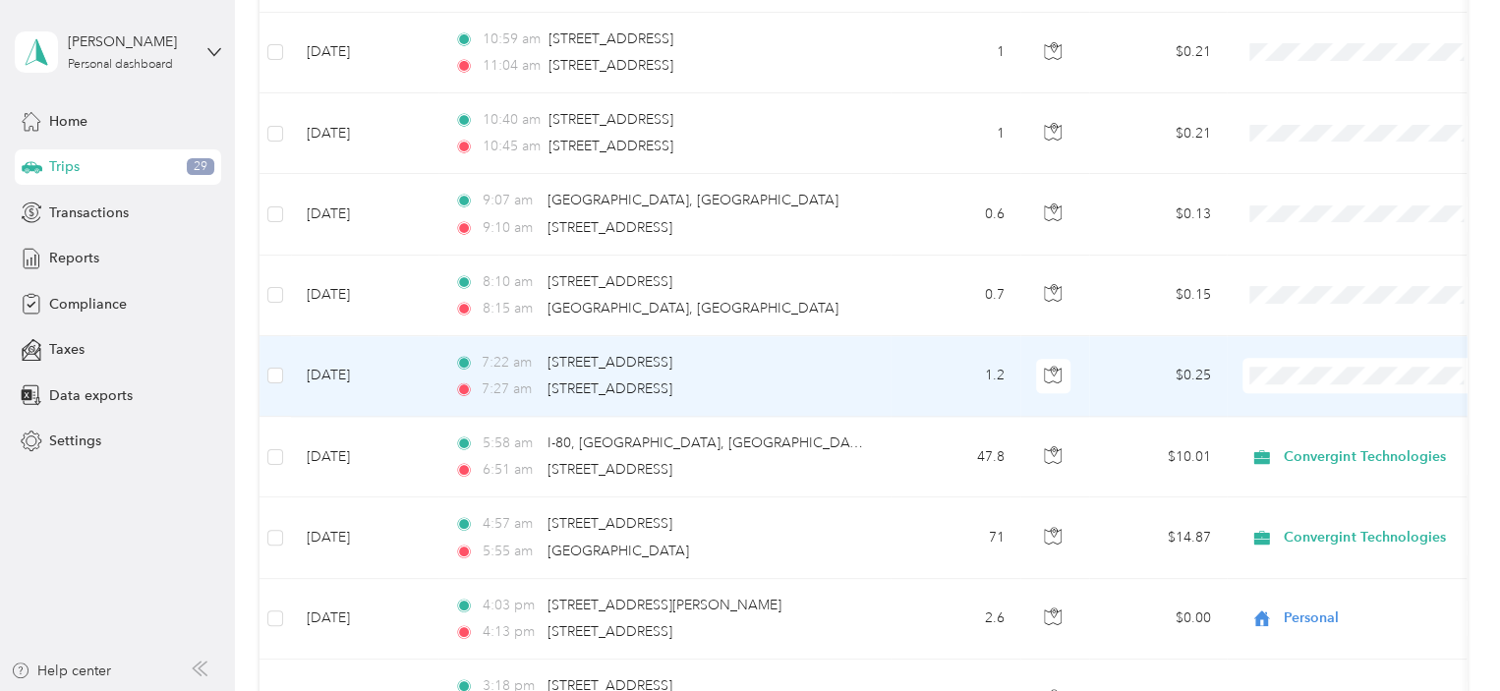
click at [1315, 408] on span "Convergint Technologies" at bounding box center [1381, 408] width 182 height 21
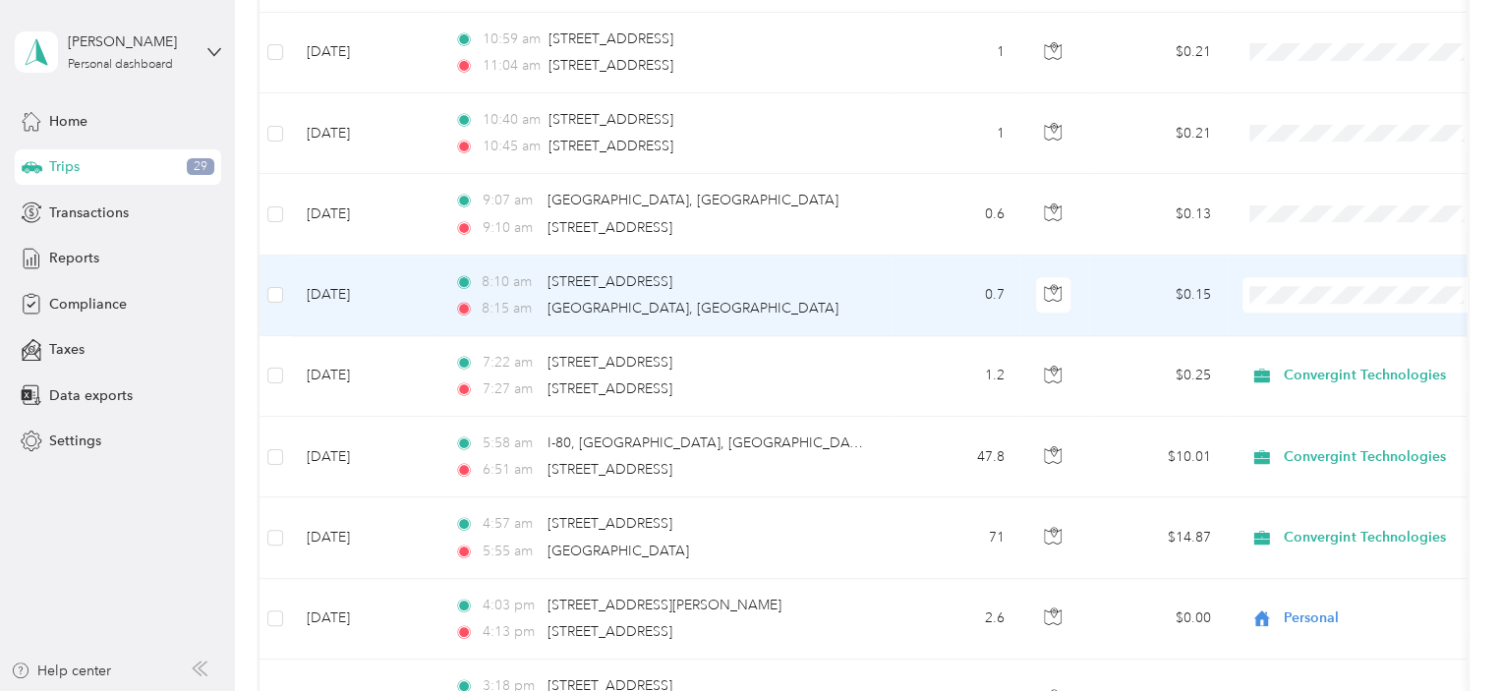
click at [1313, 337] on ol "Convergint Technologies Personal" at bounding box center [1364, 347] width 244 height 69
click at [1316, 326] on span "Convergint Technologies" at bounding box center [1381, 324] width 182 height 21
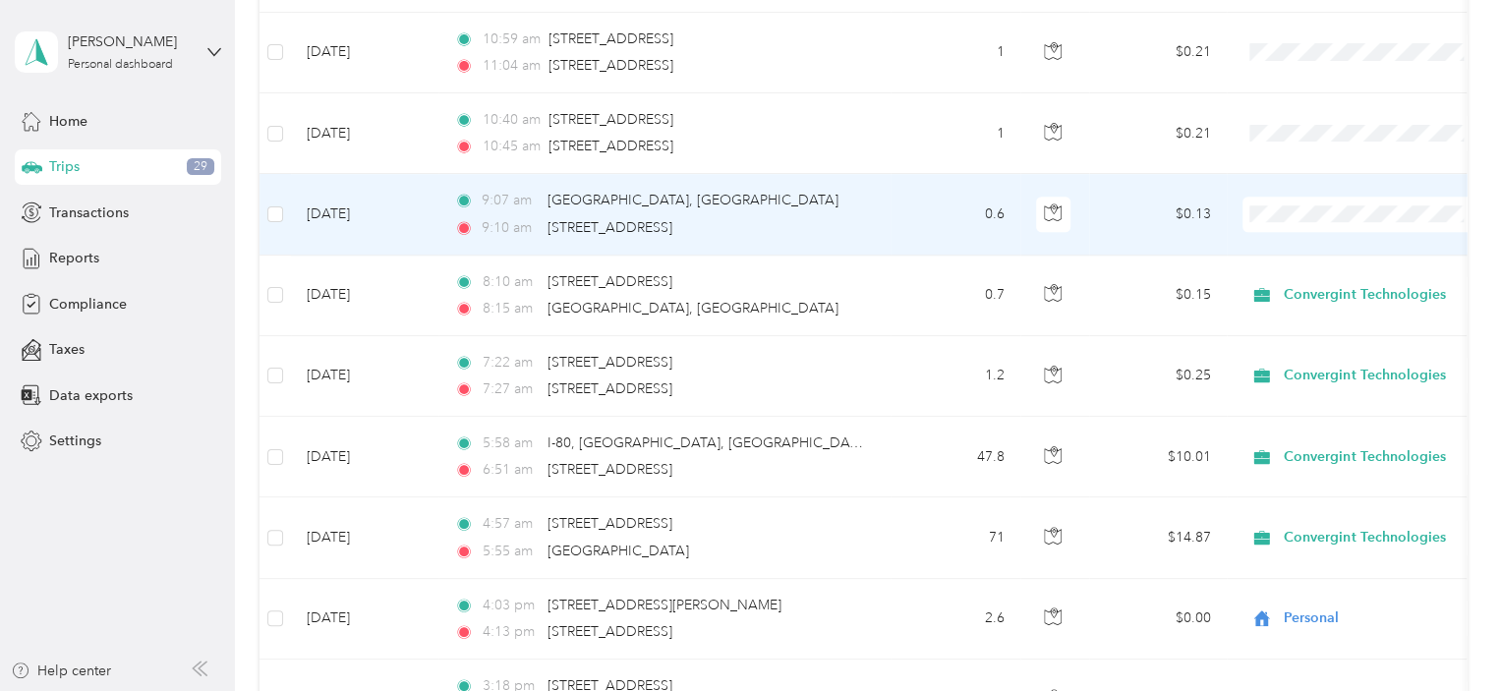
click at [1313, 247] on span "Convergint Technologies" at bounding box center [1381, 247] width 182 height 21
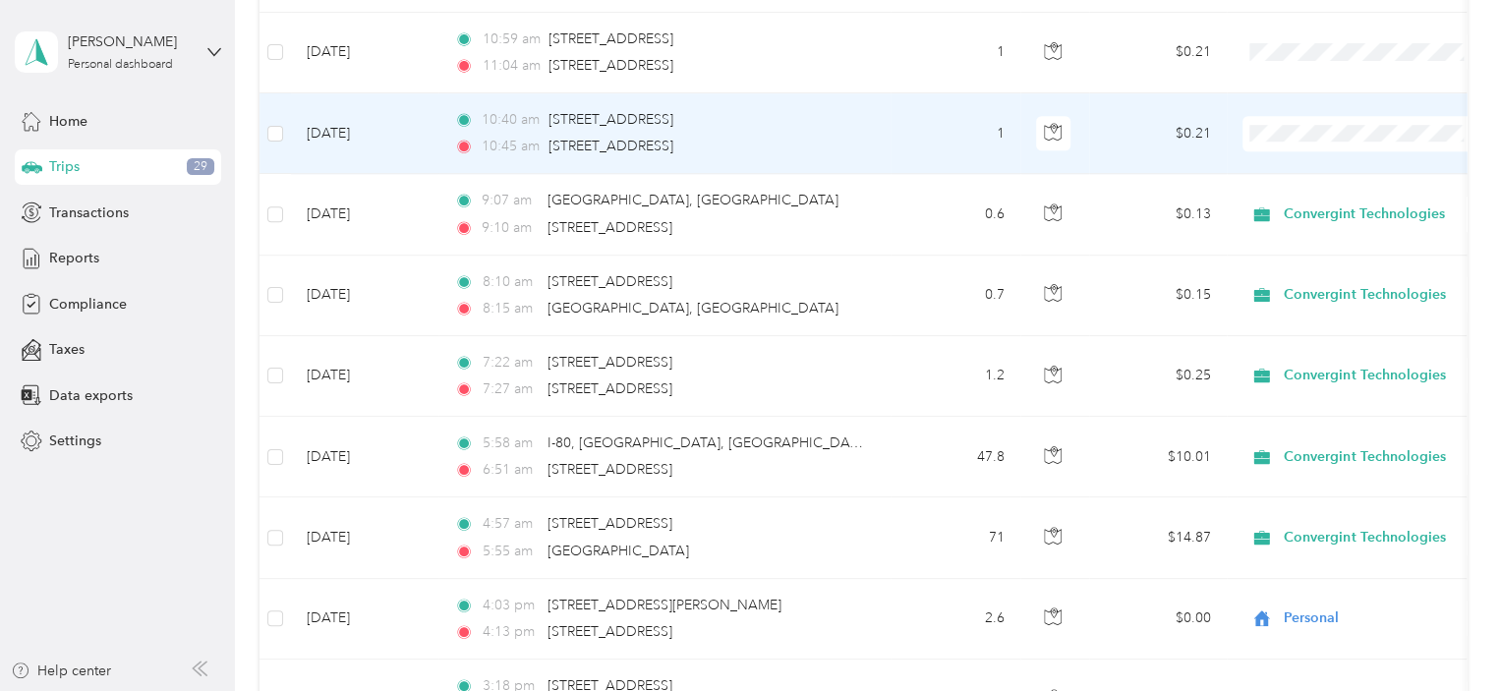
click at [1320, 169] on li "Convergint Technologies" at bounding box center [1364, 164] width 244 height 34
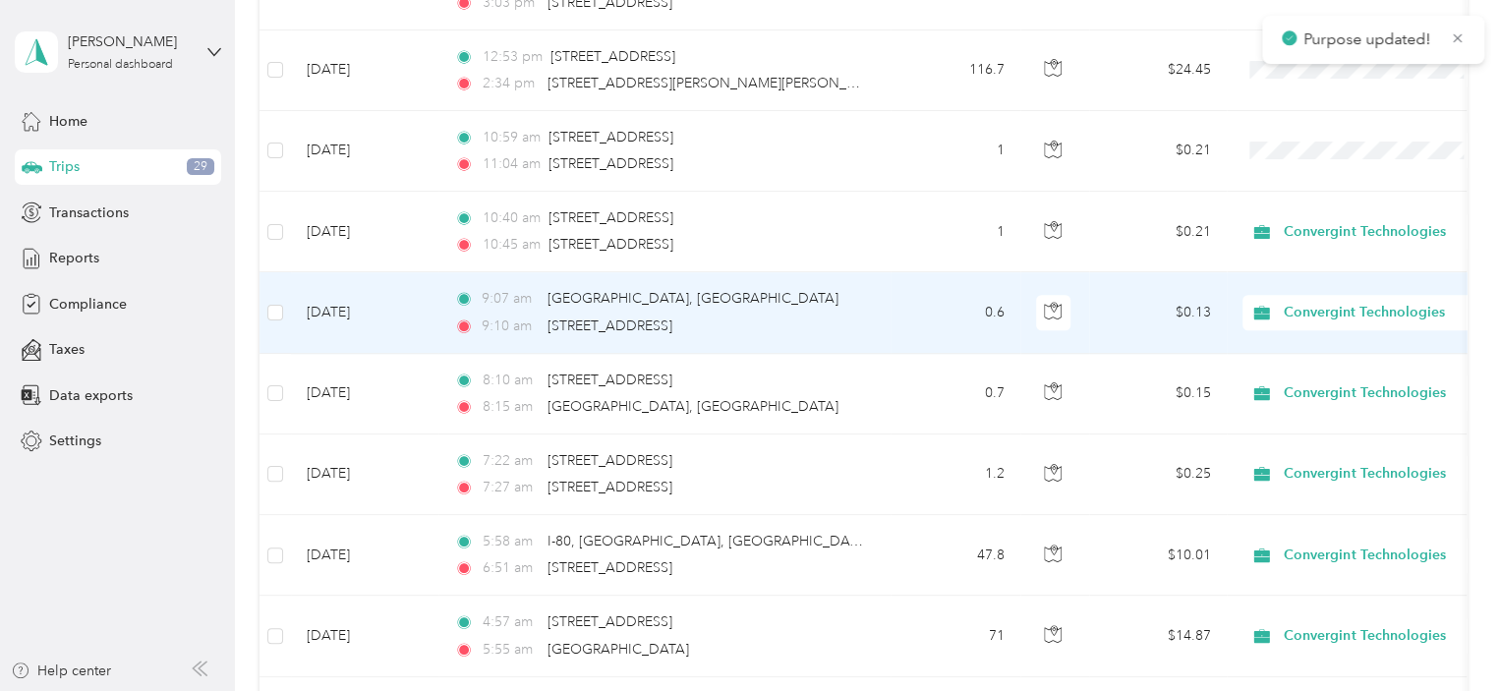
scroll to position [688, 0]
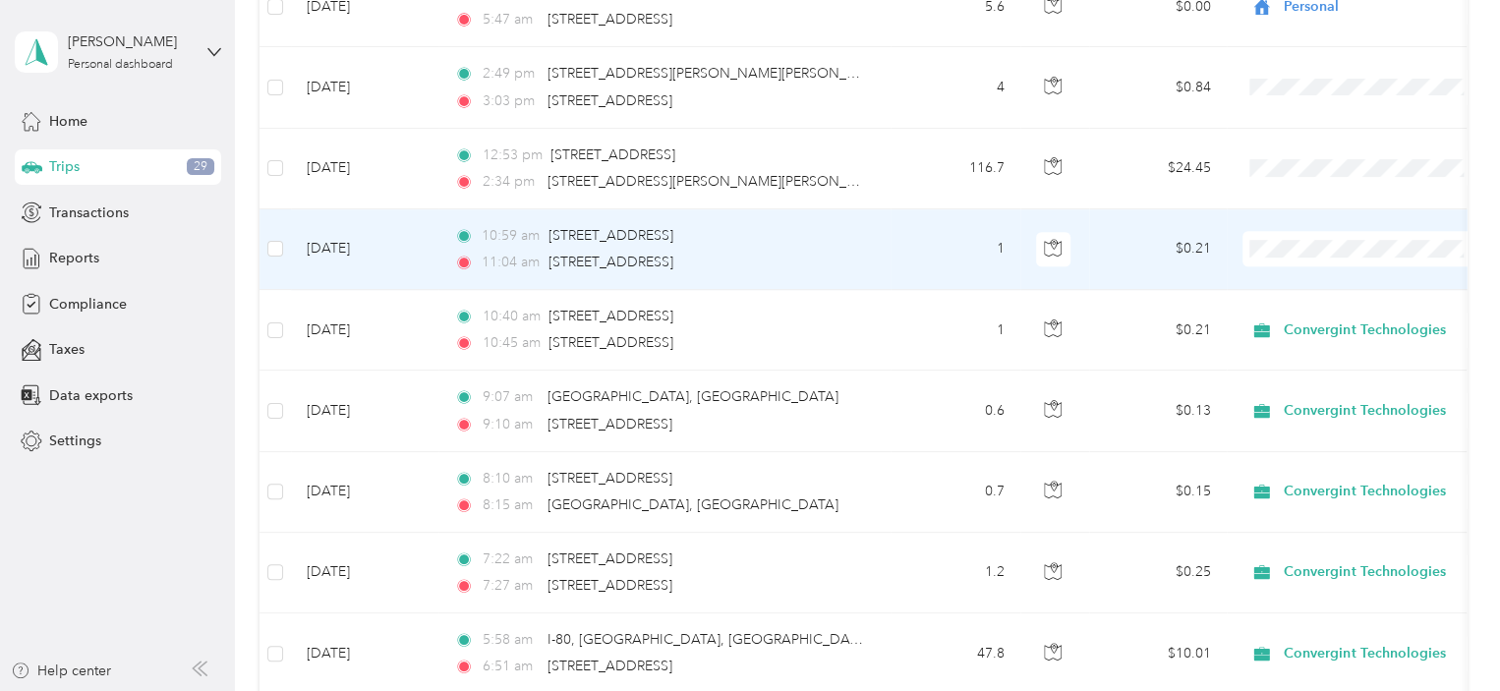
click at [1313, 285] on li "Convergint Technologies" at bounding box center [1364, 279] width 244 height 34
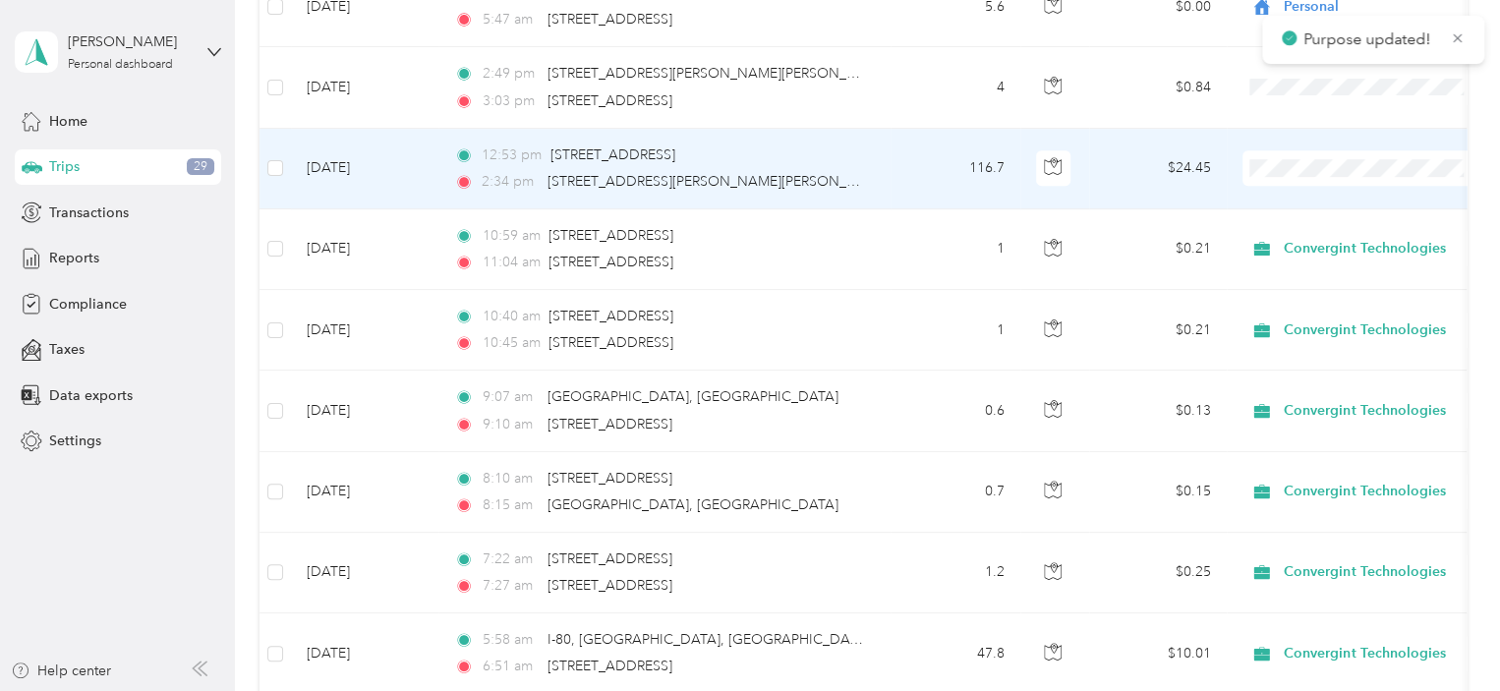
click at [1309, 176] on span at bounding box center [1364, 167] width 244 height 35
click at [1315, 200] on span "Convergint Technologies" at bounding box center [1381, 194] width 182 height 21
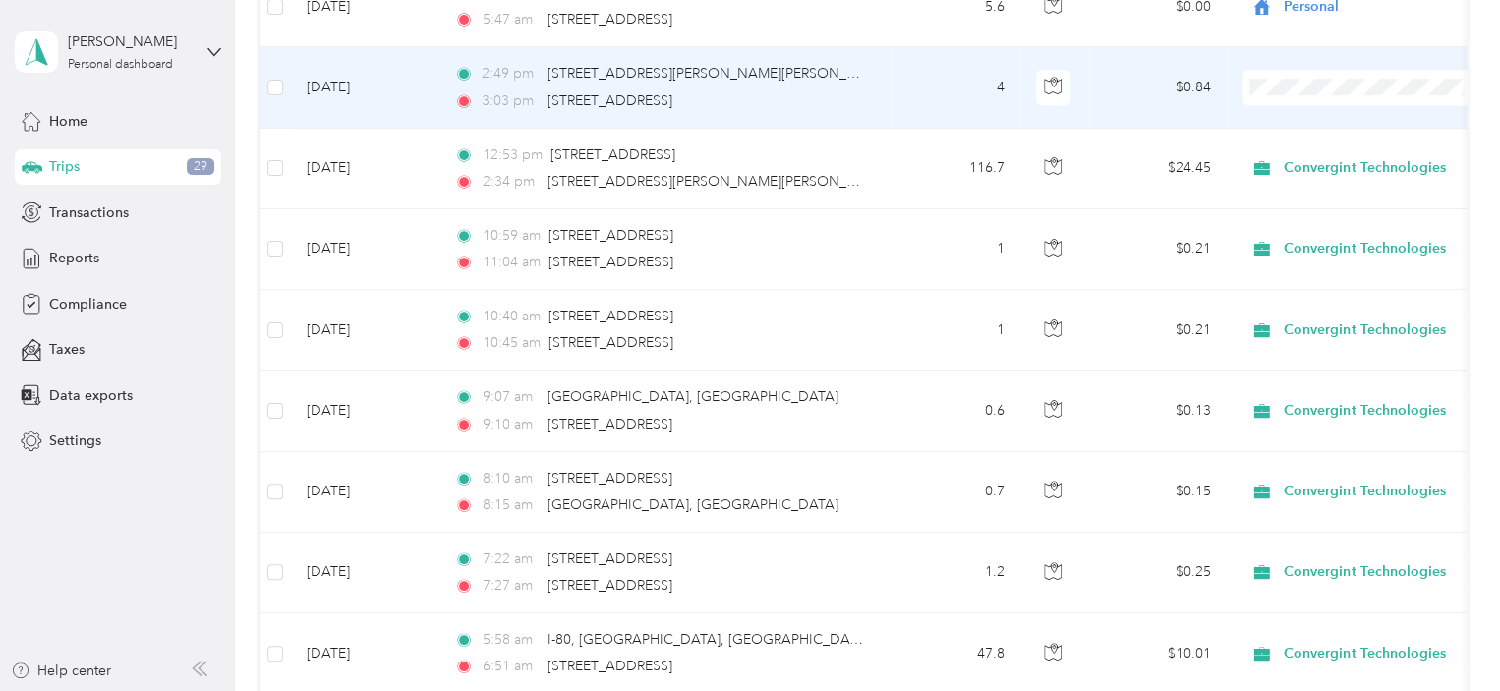
click at [1312, 128] on li "Convergint Technologies" at bounding box center [1364, 122] width 244 height 34
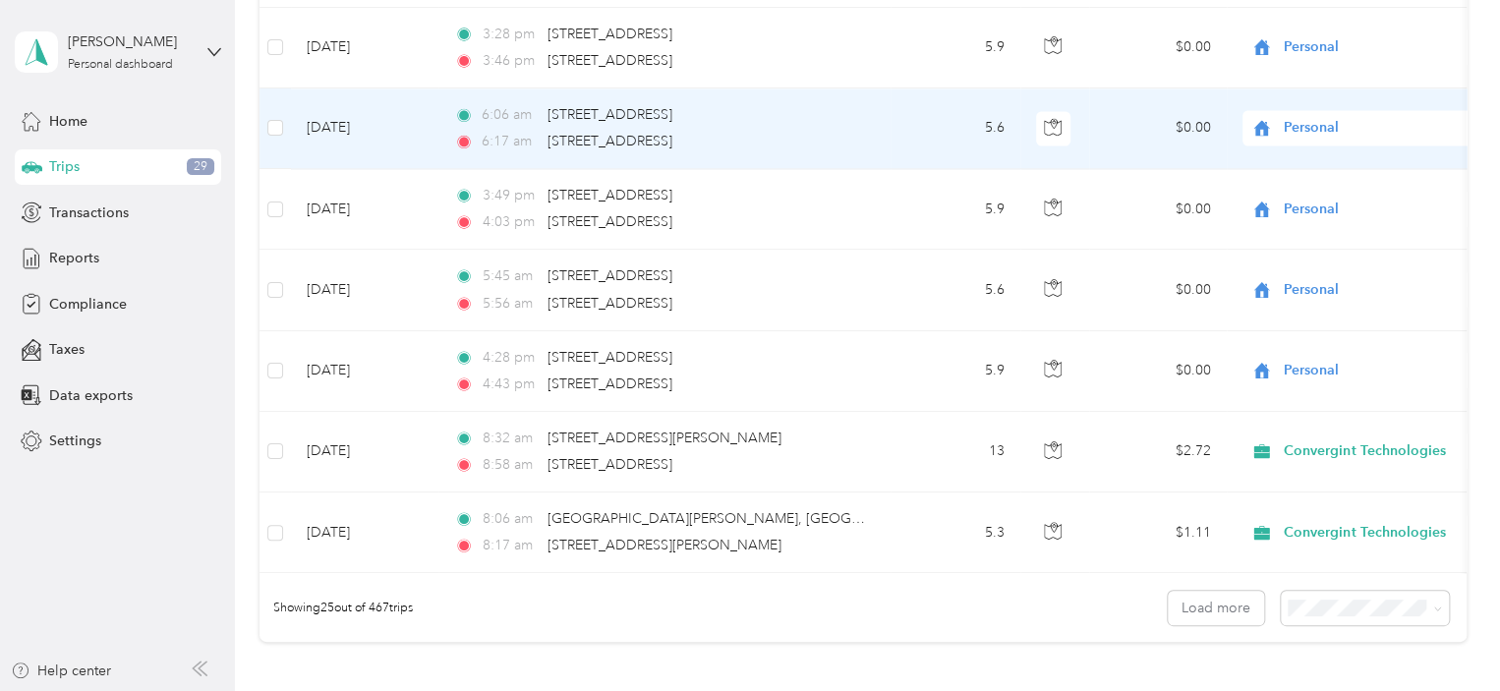
scroll to position [1867, 0]
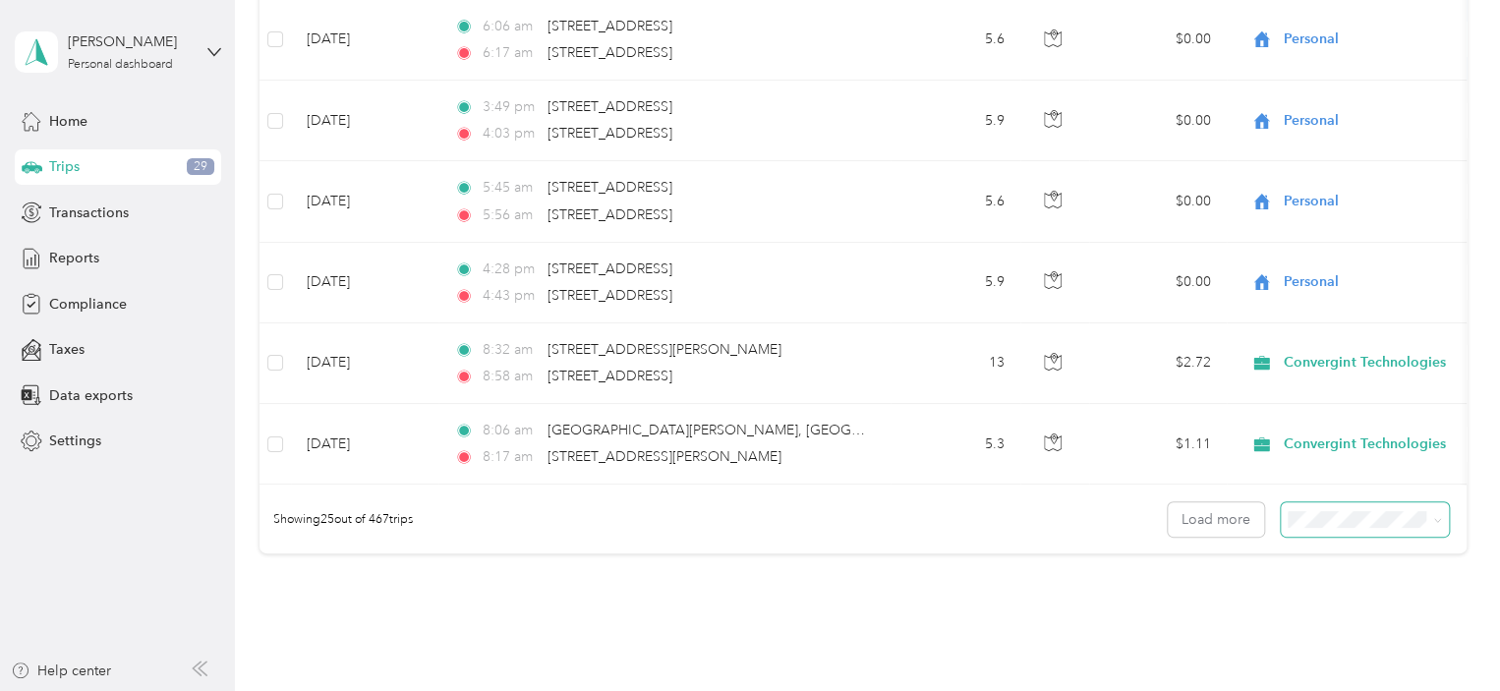
click at [1433, 525] on icon at bounding box center [1437, 520] width 9 height 9
click at [1346, 631] on span "100 per load" at bounding box center [1329, 633] width 81 height 17
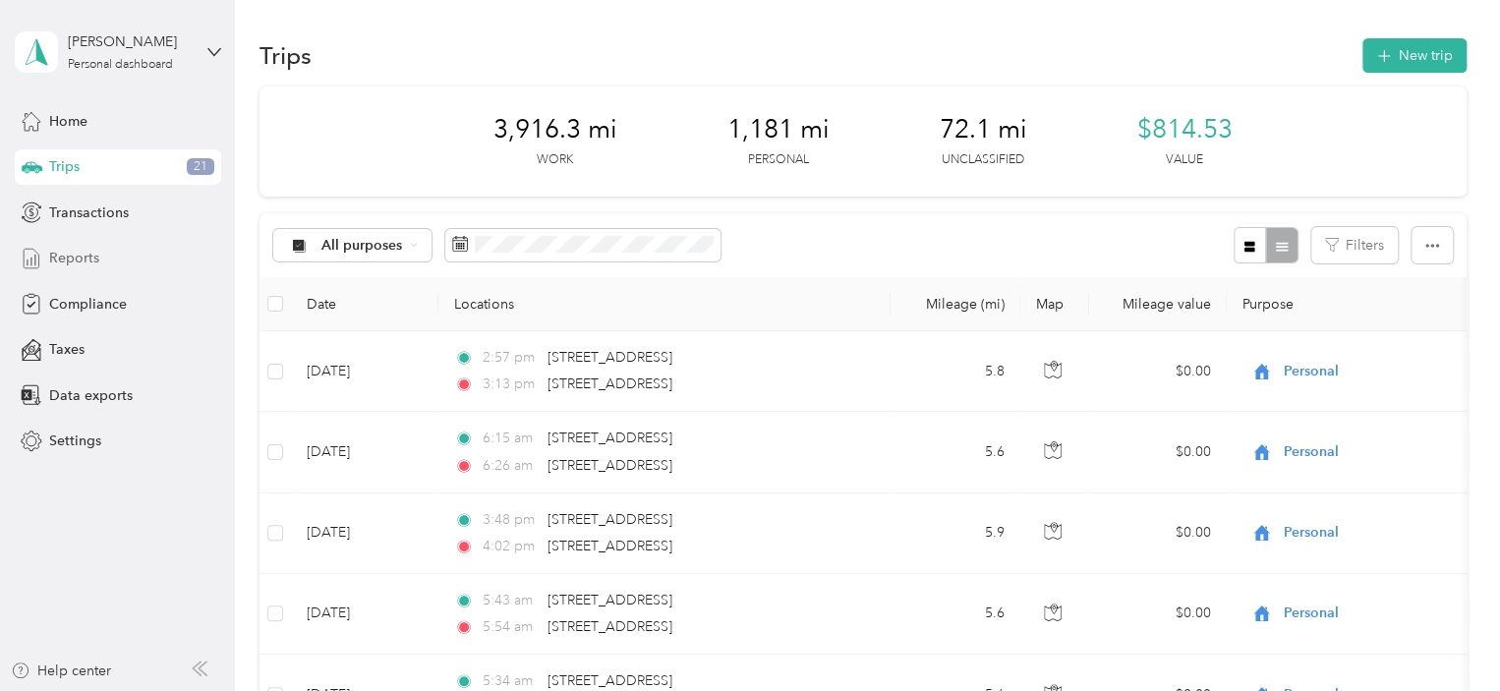
click at [69, 260] on span "Reports" at bounding box center [74, 258] width 50 height 21
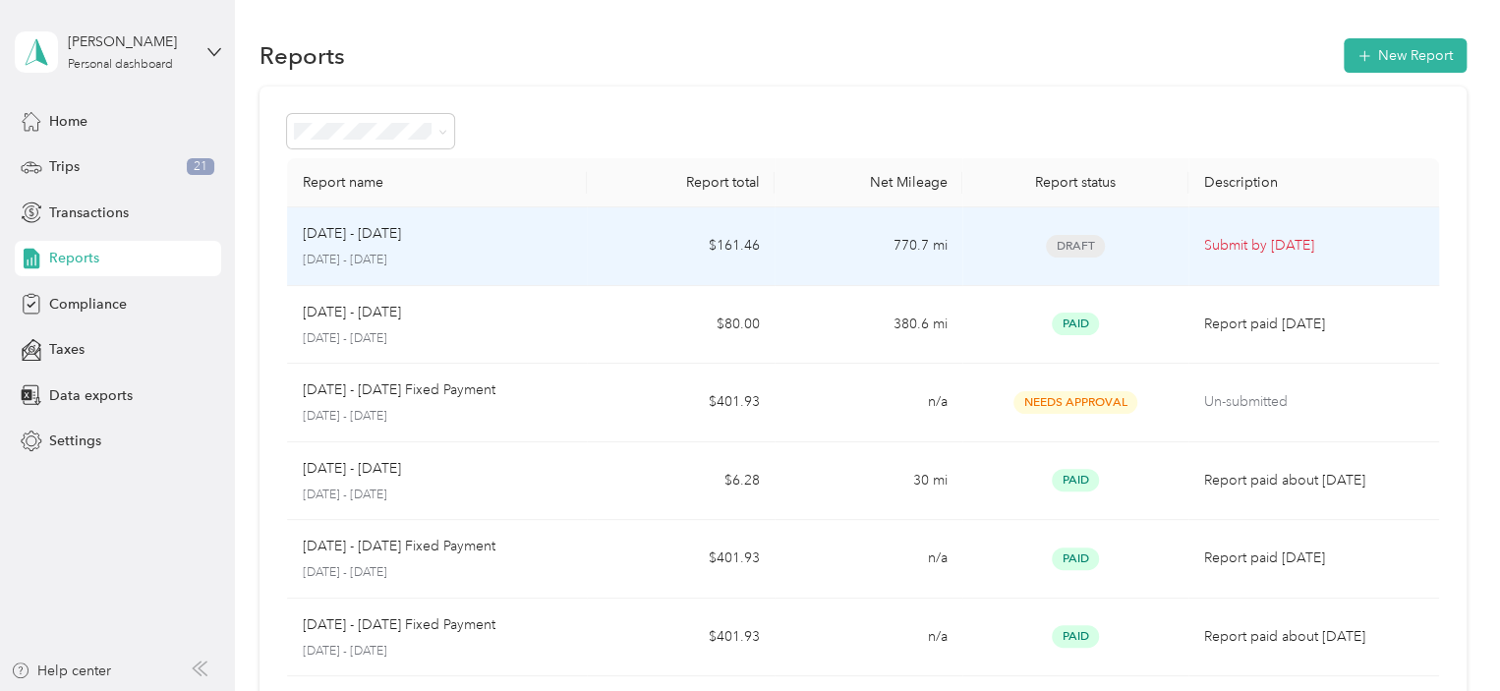
click at [425, 246] on div "[DATE] - [DATE] [DATE] - [DATE]" at bounding box center [437, 246] width 269 height 46
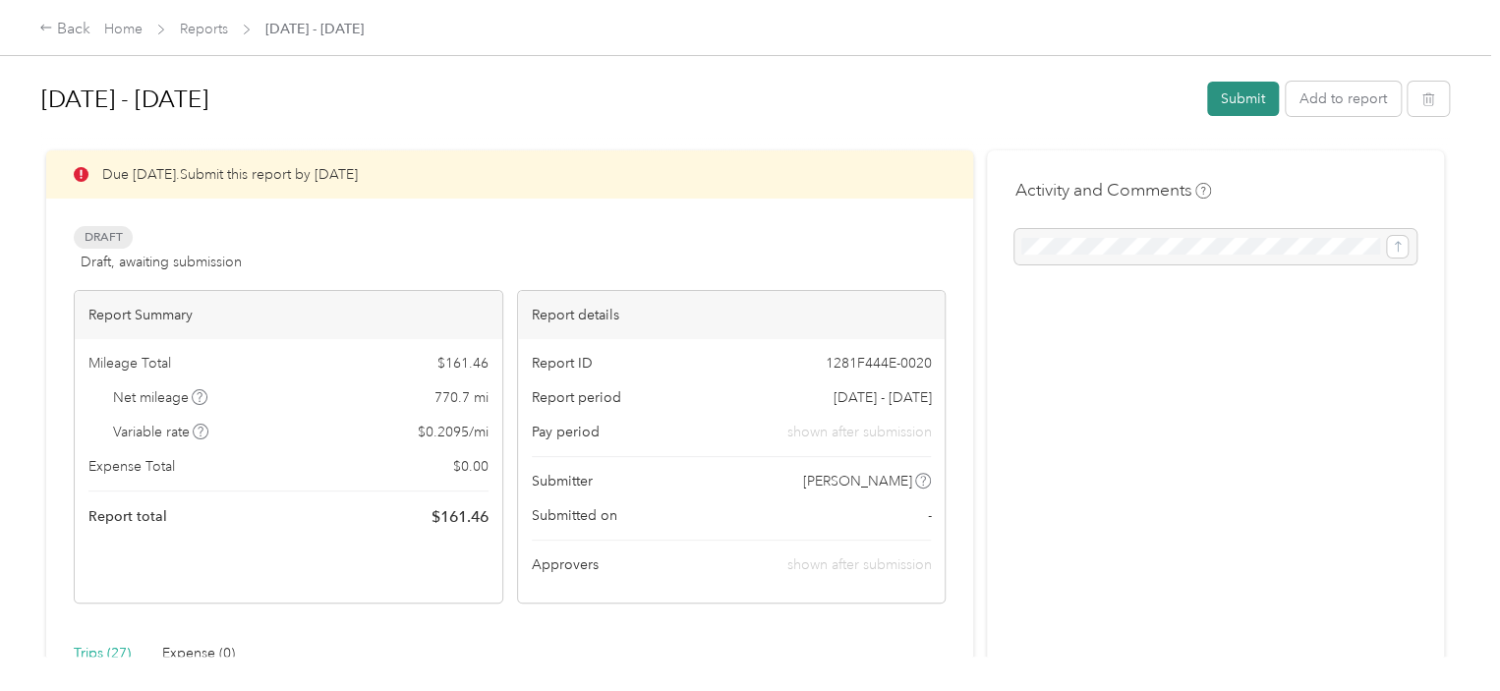
click at [1232, 104] on button "Submit" at bounding box center [1243, 99] width 72 height 34
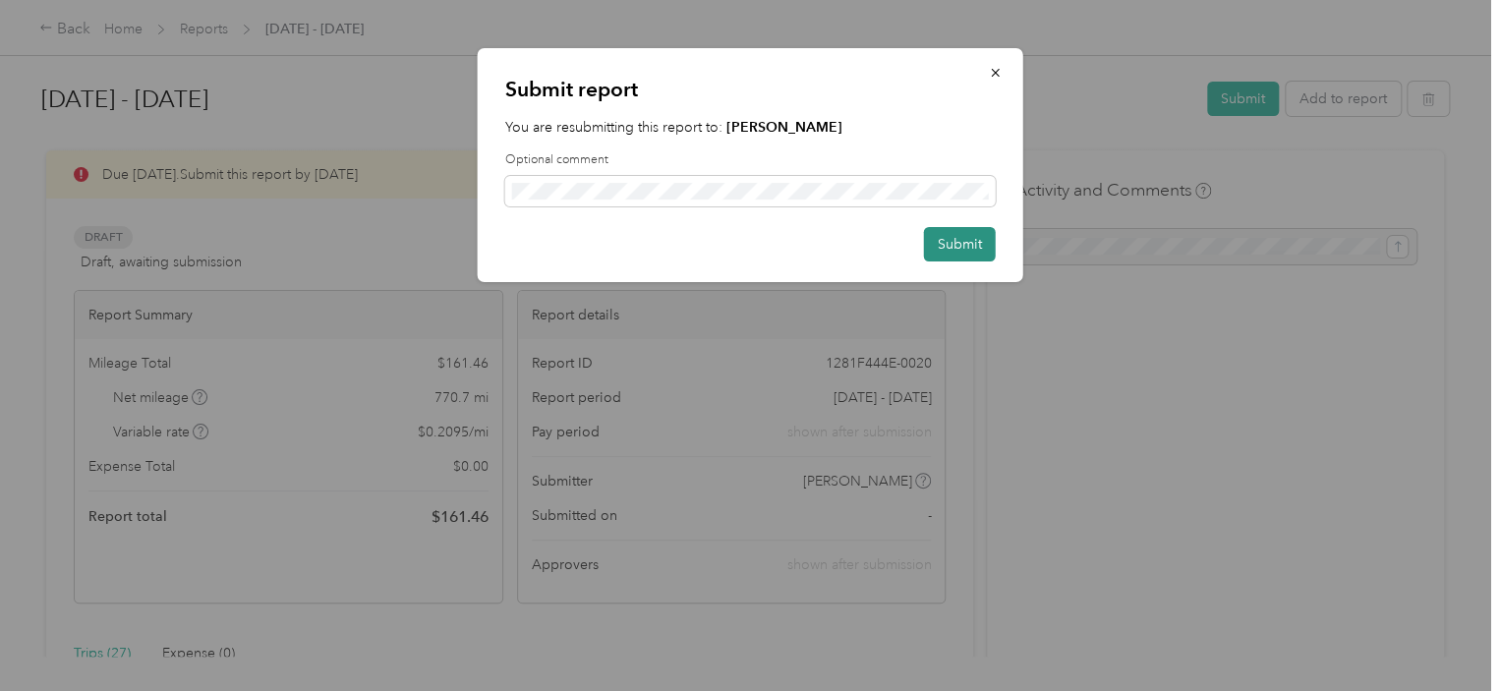
click at [959, 240] on button "Submit" at bounding box center [960, 244] width 72 height 34
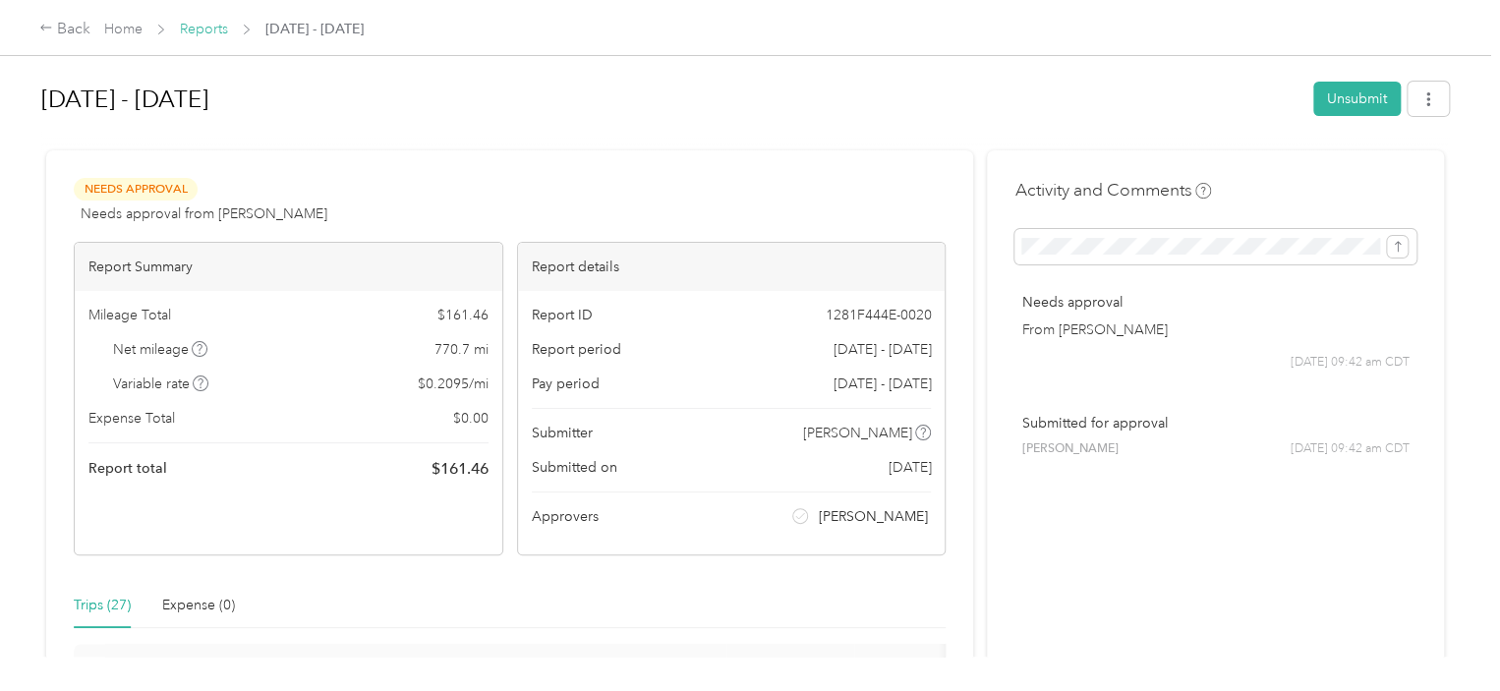
click at [197, 30] on link "Reports" at bounding box center [204, 29] width 48 height 17
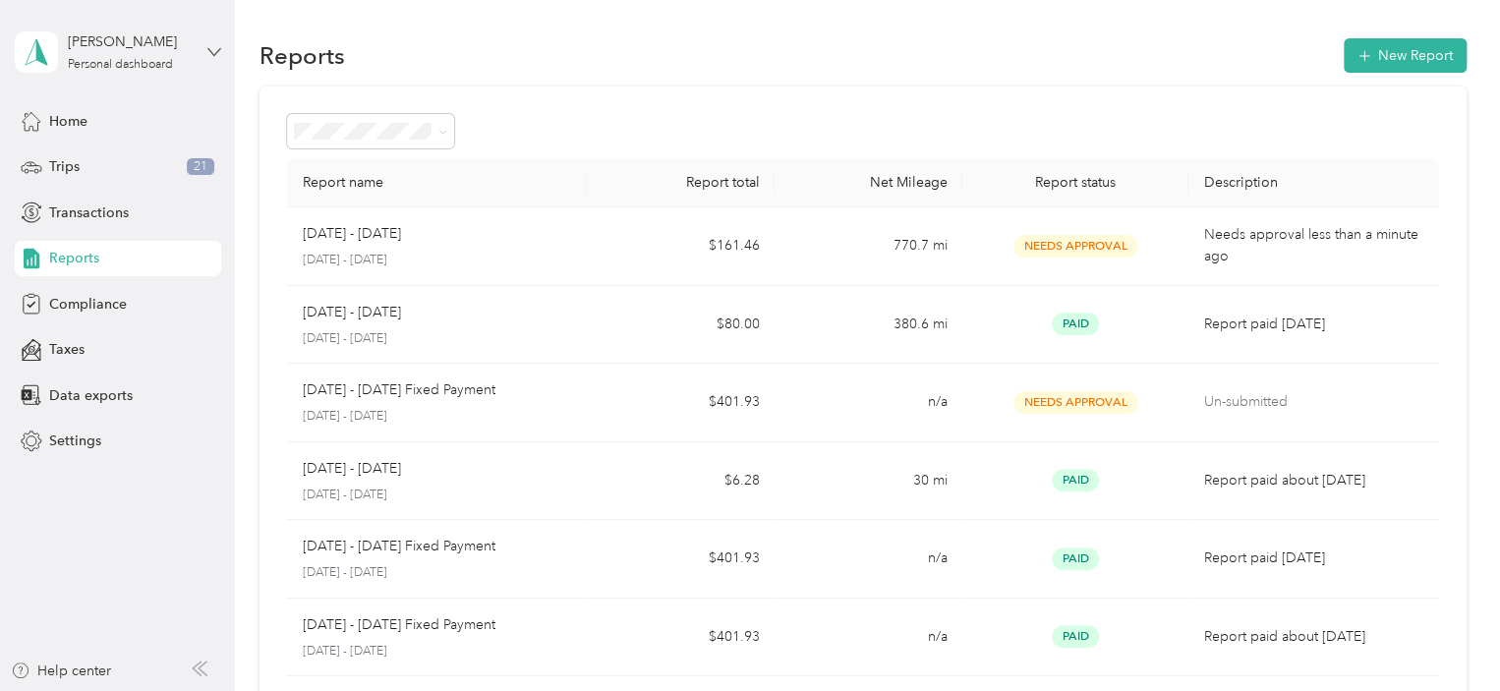
click at [212, 47] on icon at bounding box center [214, 52] width 14 height 14
click at [91, 164] on div "Log out" at bounding box center [333, 161] width 608 height 34
